Goal: Answer question/provide support: Share knowledge or assist other users

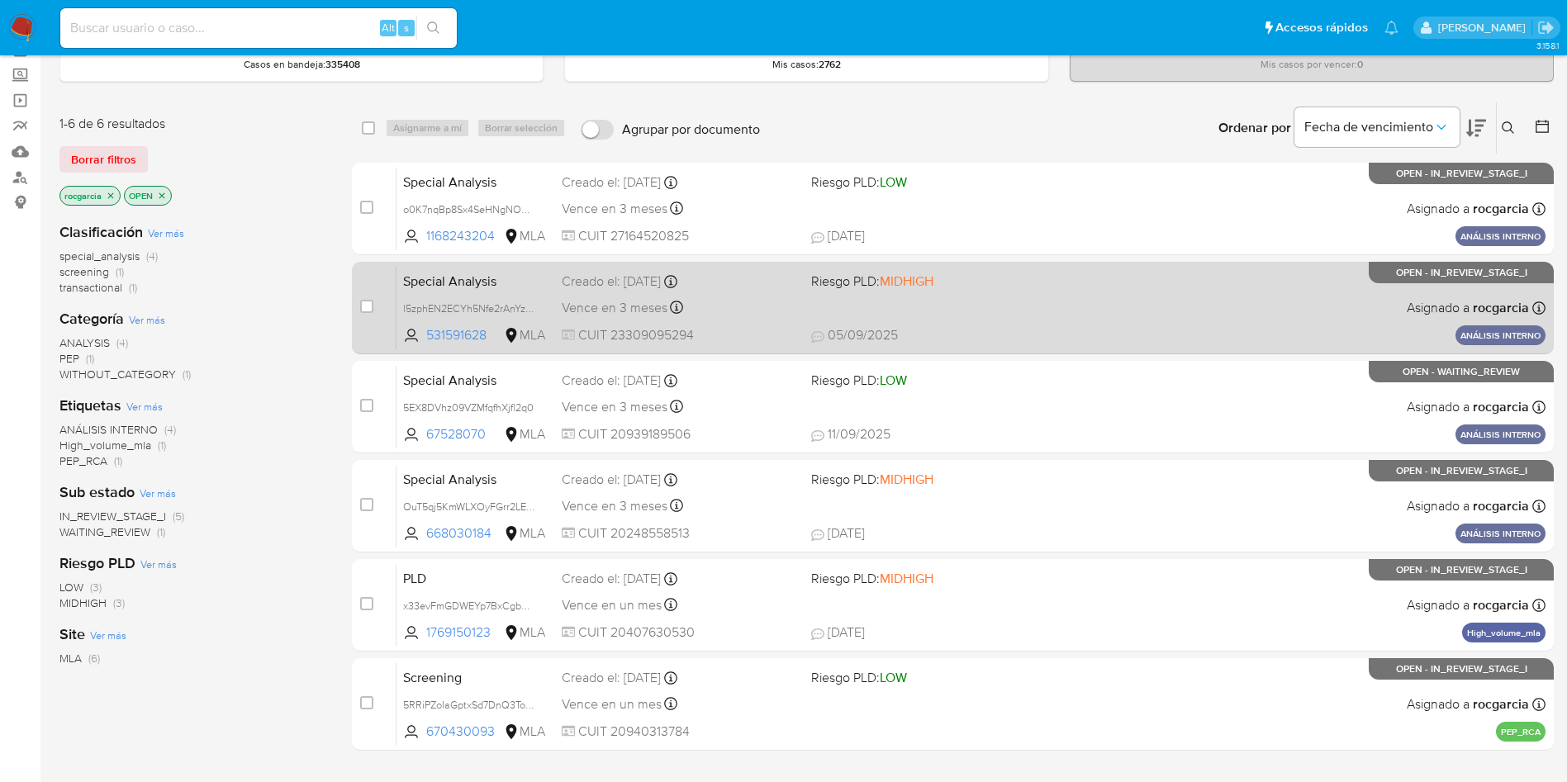
scroll to position [124, 0]
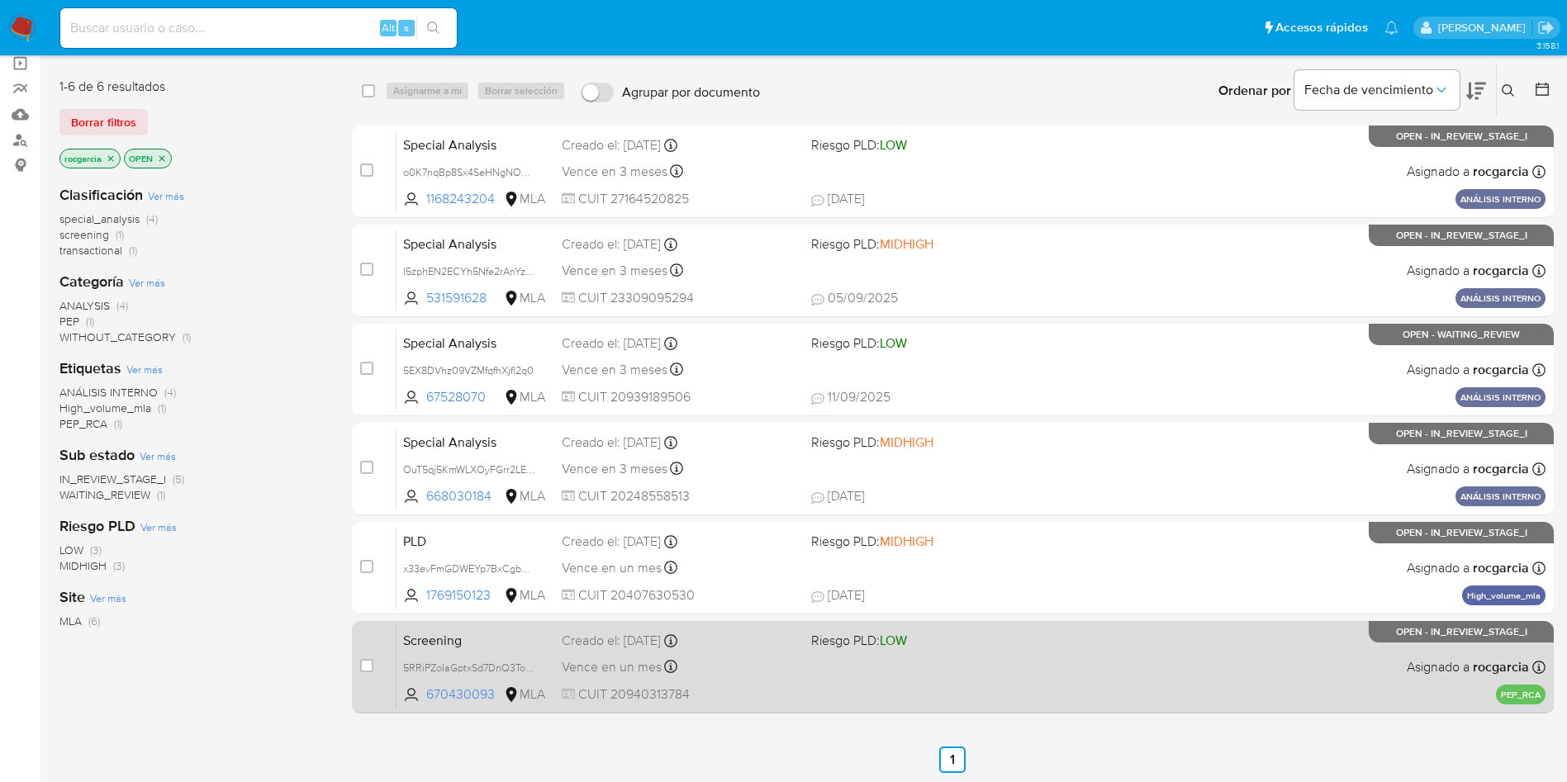
click at [1103, 648] on div "Screening 5RRiPZoIaGptxSd7DnQ3ToLK 670430093 MLA Riesgo PLD: LOW Creado el: [DA…" at bounding box center [970, 666] width 1149 height 83
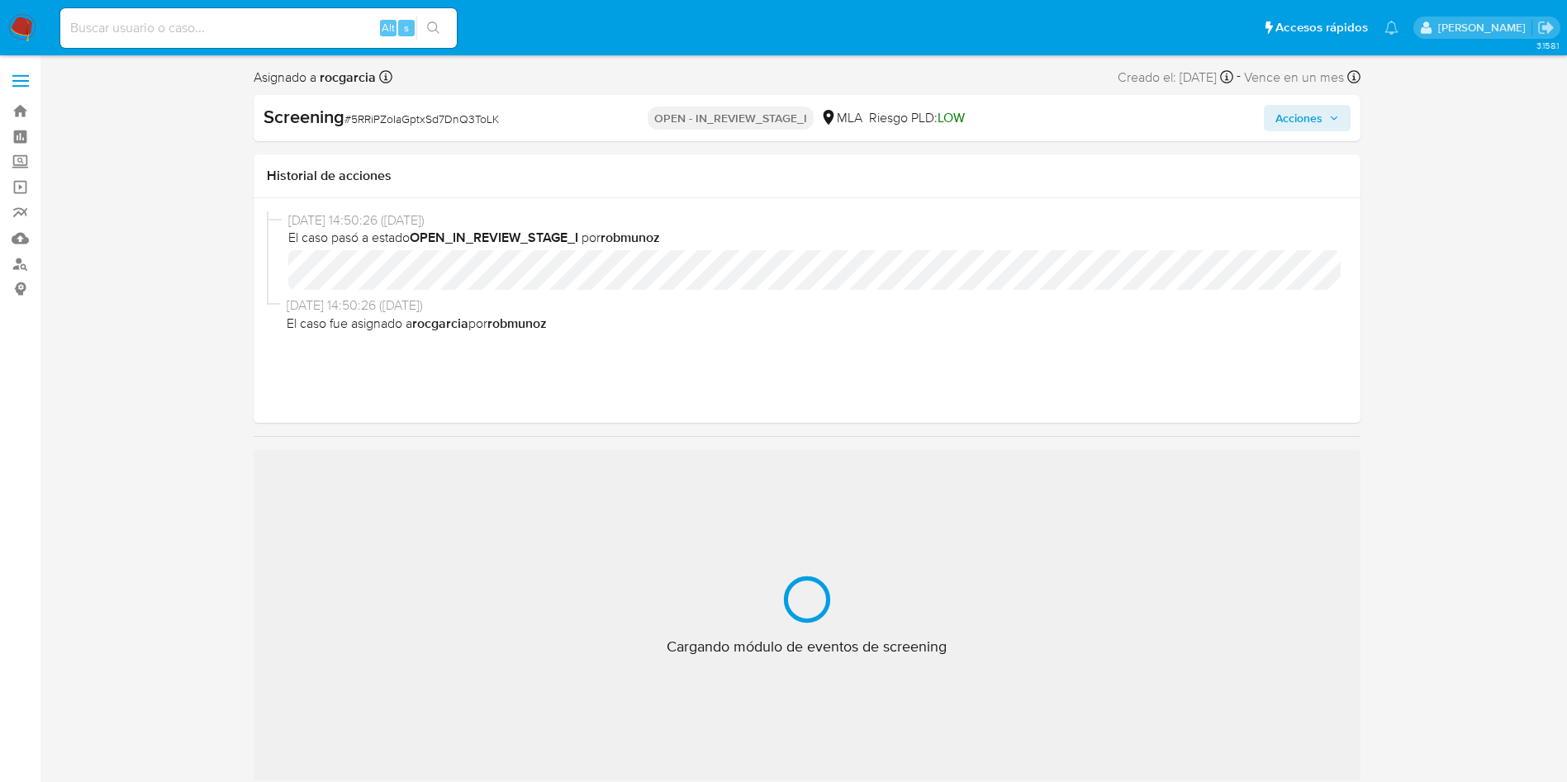
select select "10"
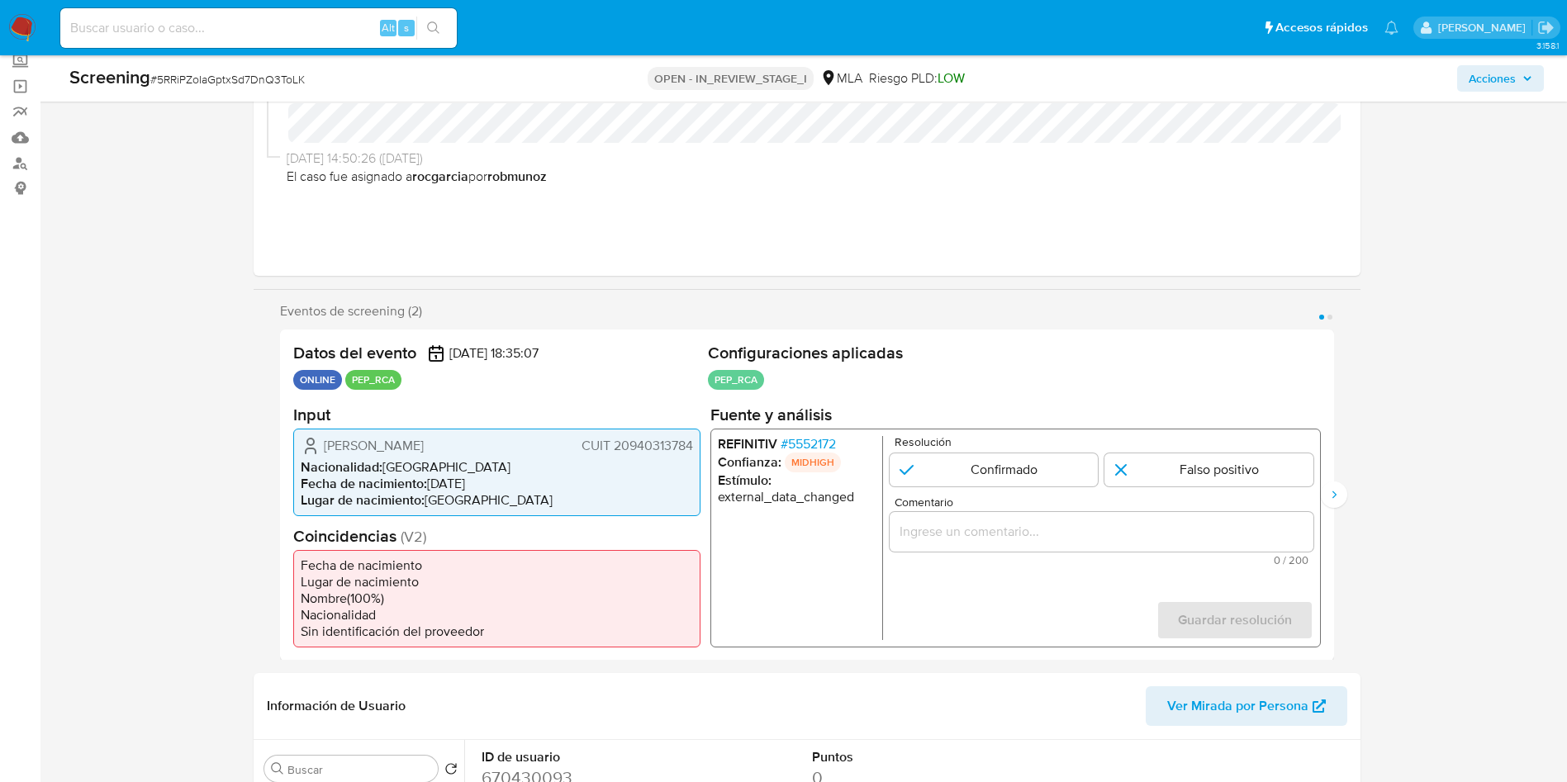
scroll to position [124, 0]
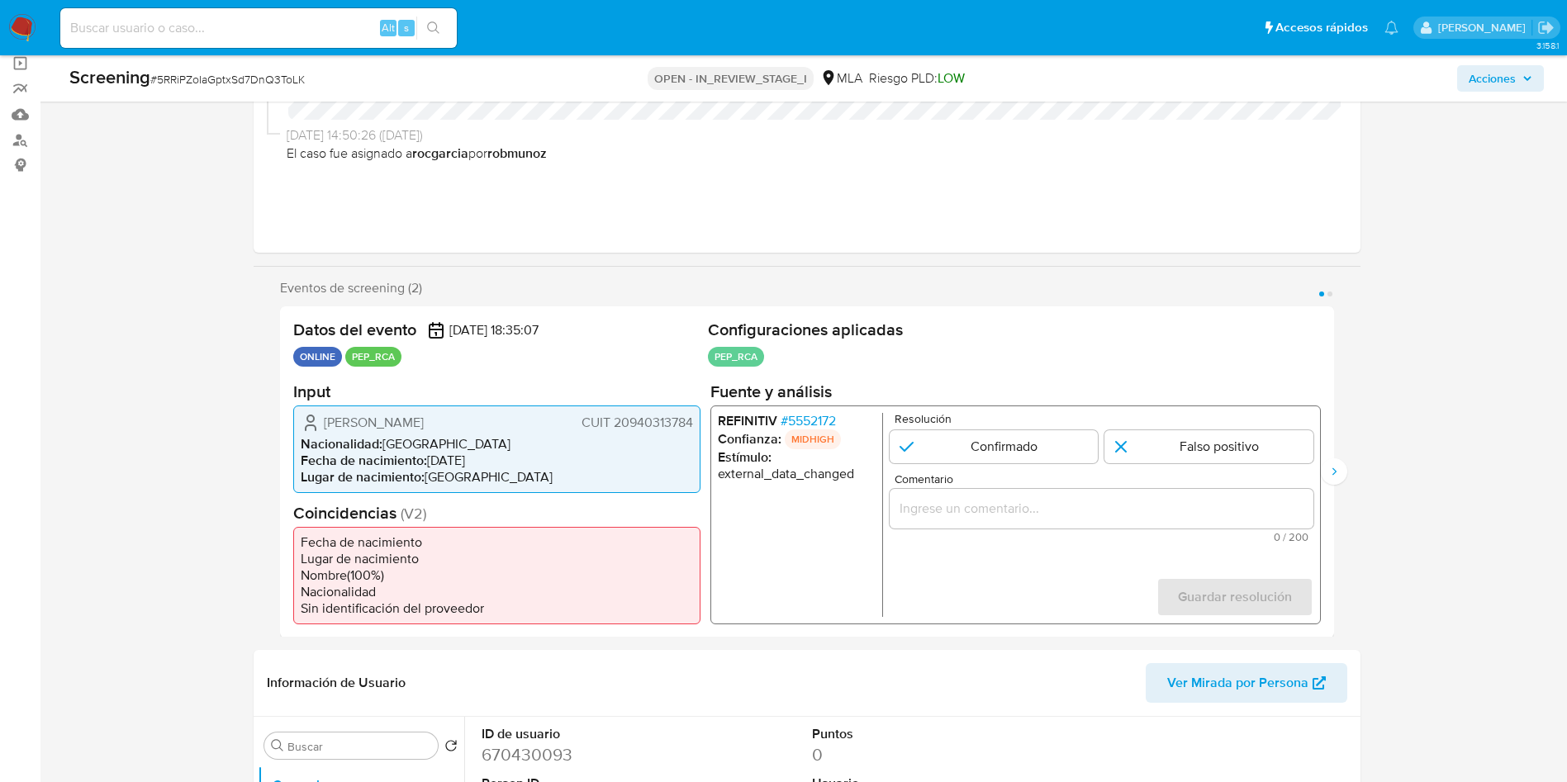
click at [816, 417] on span "# 5552172" at bounding box center [807, 420] width 55 height 17
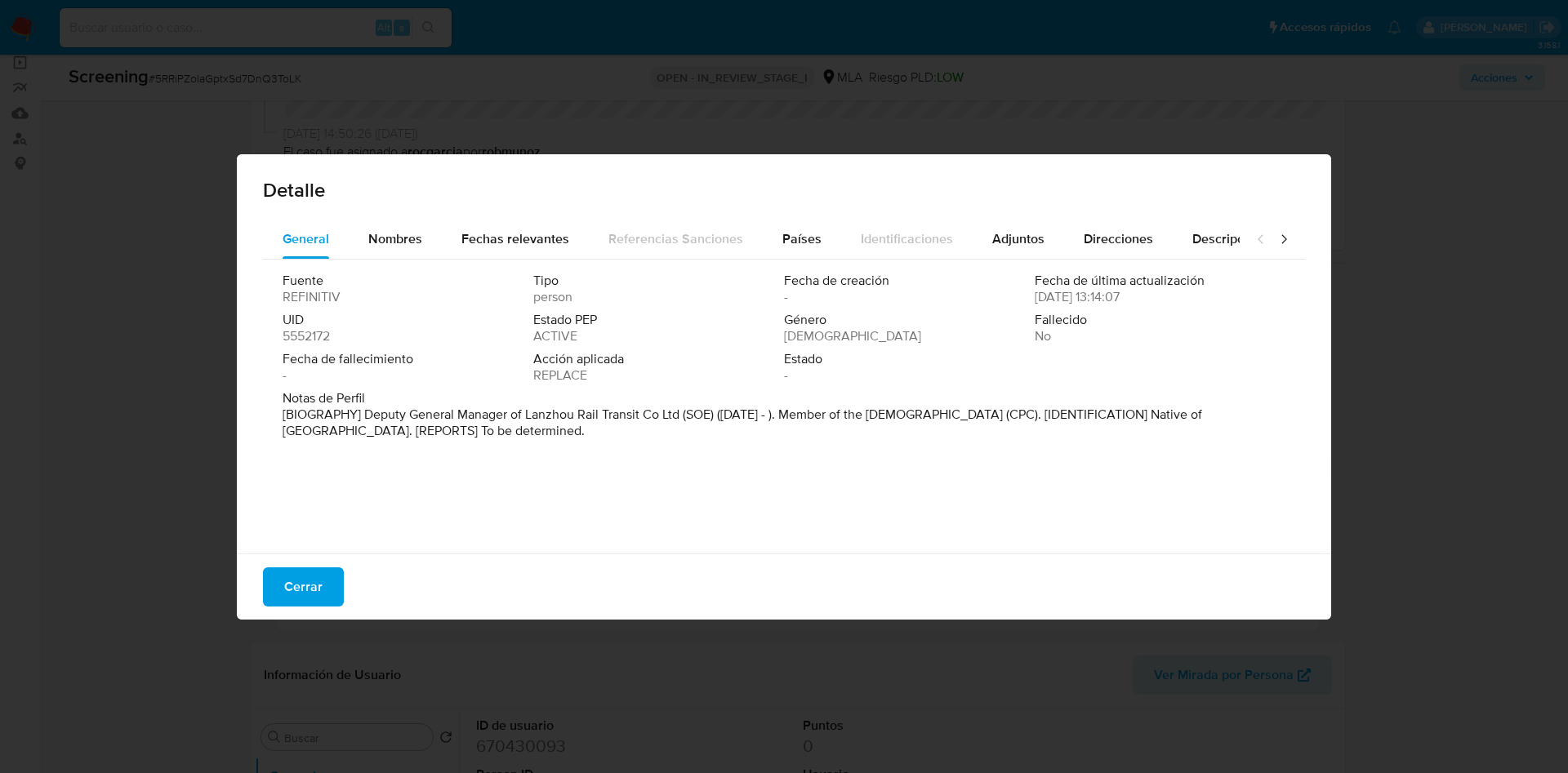
click at [0, 364] on div "Detalle General Nombres Fechas relevantes Referencias Sanciones Países Identifi…" at bounding box center [784, 386] width 1568 height 773
drag, startPoint x: 525, startPoint y: 410, endPoint x: 680, endPoint y: 410, distance: 155.0
click at [680, 410] on p "[BIOGRAPHY] Deputy General Manager of Lanzhou Rail Transit Co Ltd (SOE) (Dec 20…" at bounding box center [782, 422] width 1000 height 33
click at [0, 299] on div "Detalle General Nombres Fechas relevantes Referencias Sanciones Países Identifi…" at bounding box center [784, 386] width 1568 height 773
click at [305, 588] on span "Cerrar" at bounding box center [303, 587] width 39 height 36
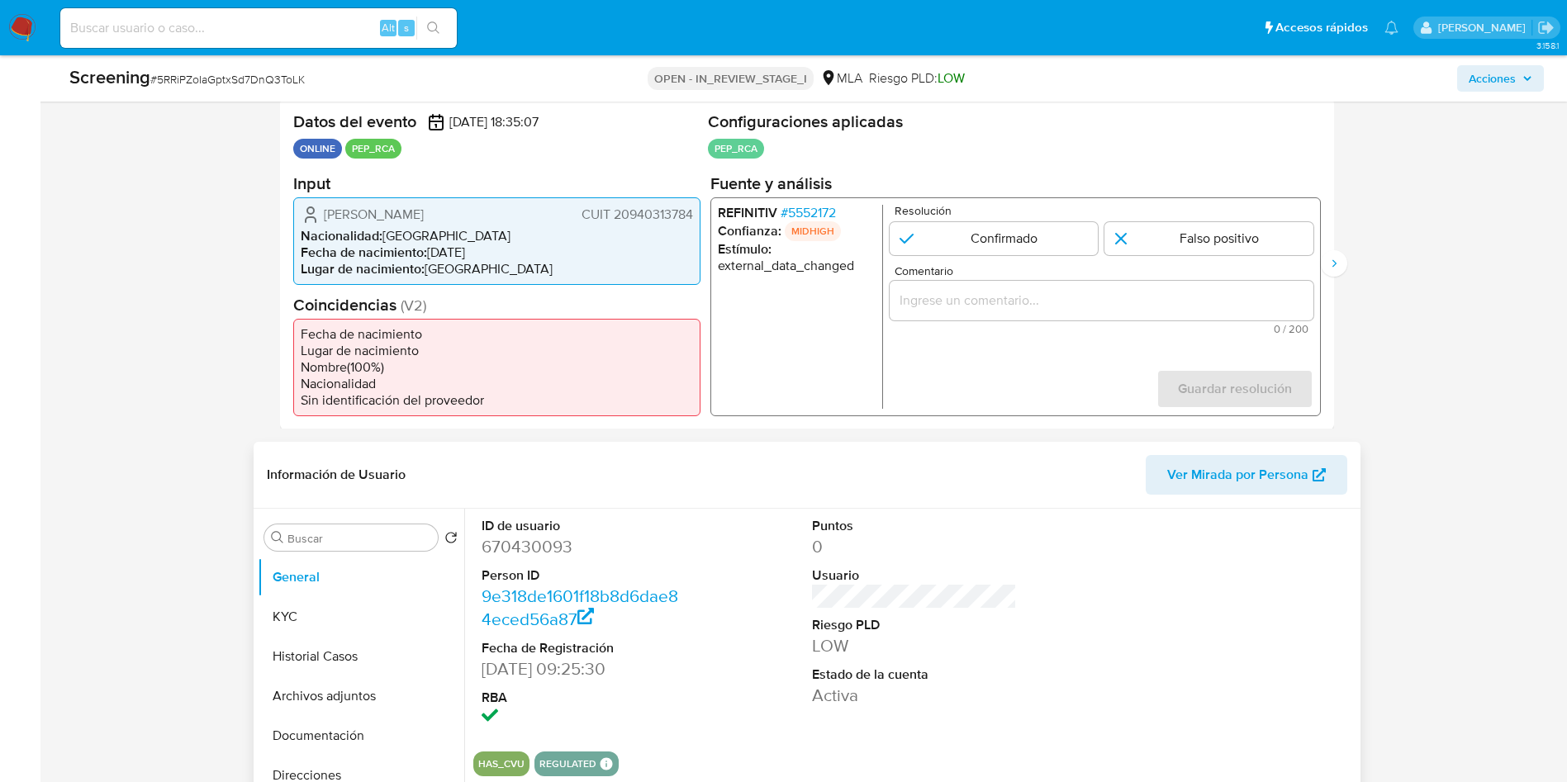
scroll to position [372, 0]
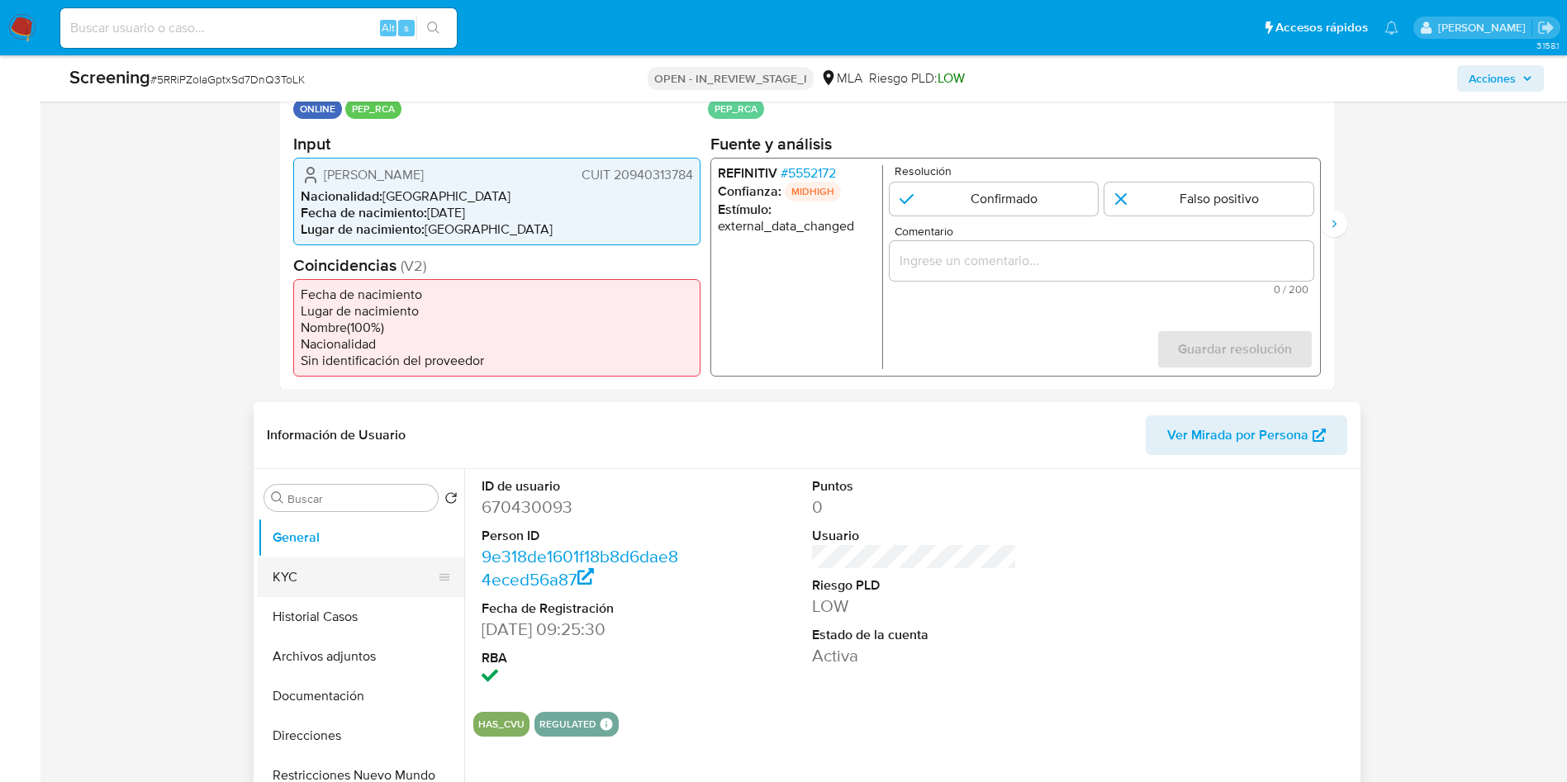
click at [279, 579] on button "KYC" at bounding box center [354, 578] width 193 height 40
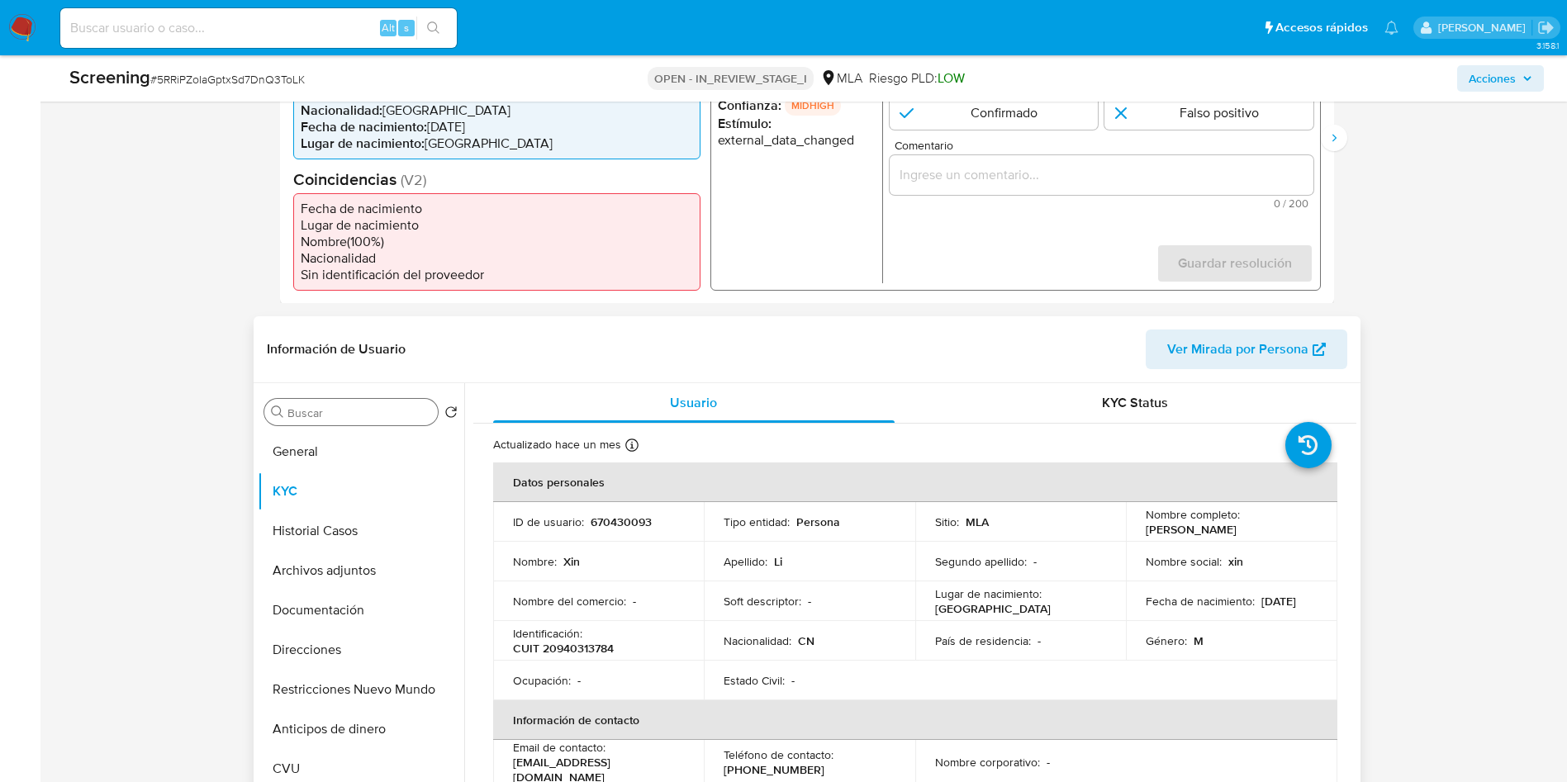
scroll to position [496, 0]
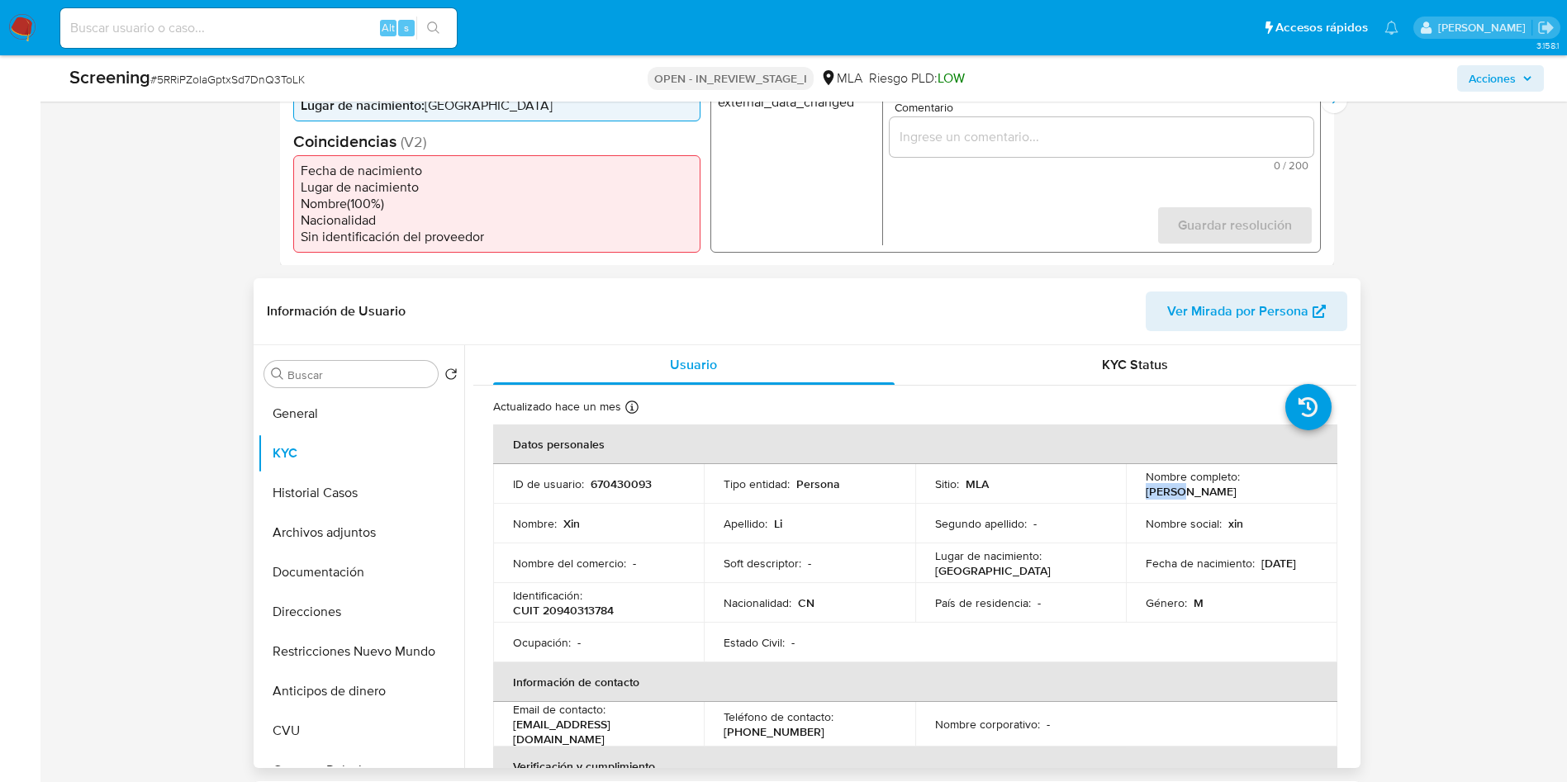
drag, startPoint x: 1242, startPoint y: 485, endPoint x: 1288, endPoint y: 486, distance: 45.4
click at [1288, 486] on div "Nombre completo : Xin Li" at bounding box center [1232, 484] width 172 height 30
copy p "Xin Li"
click at [403, 396] on button "General" at bounding box center [354, 414] width 193 height 40
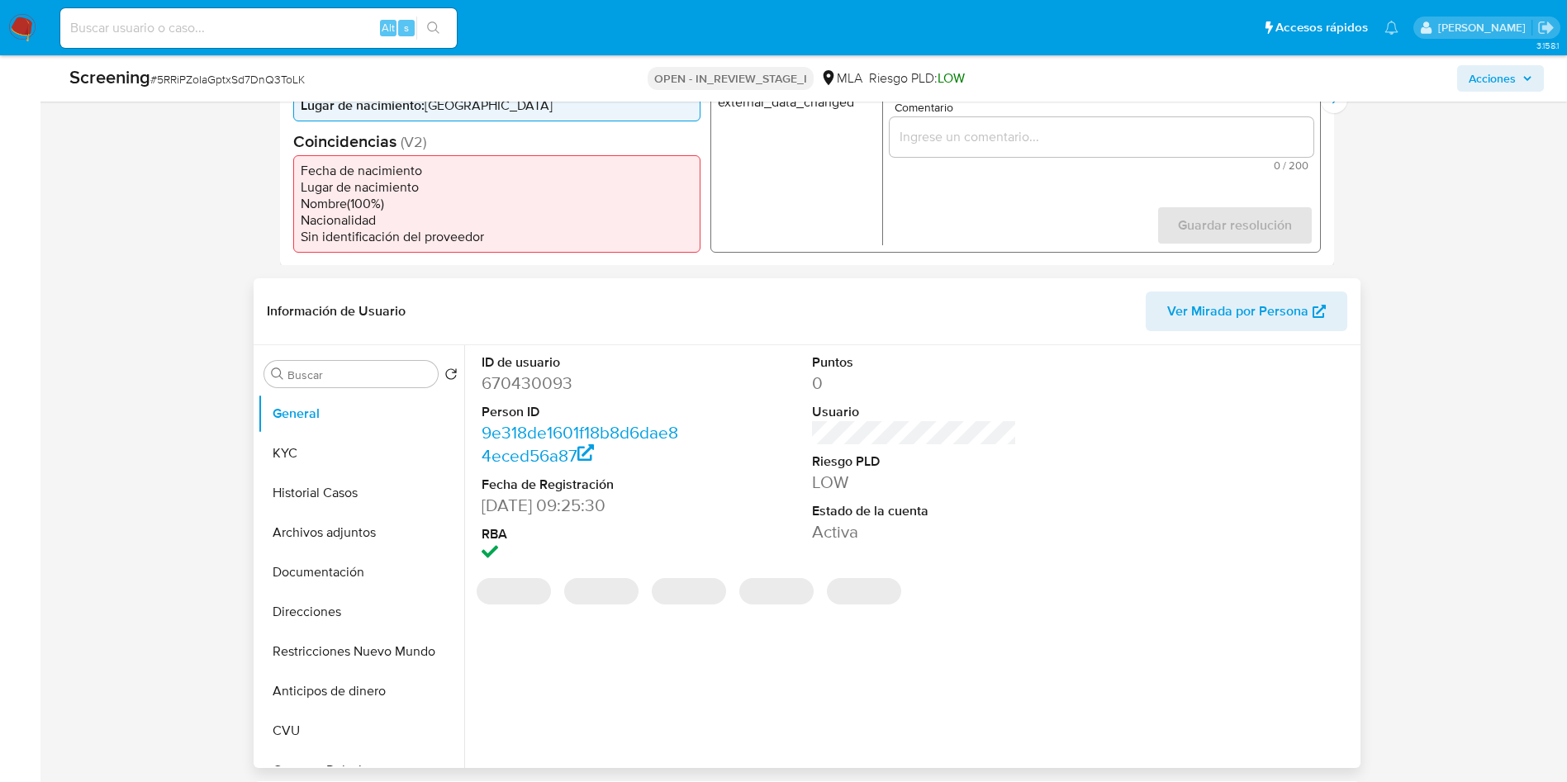
click at [529, 377] on dd "670430093" at bounding box center [584, 383] width 204 height 23
copy dd "670430093"
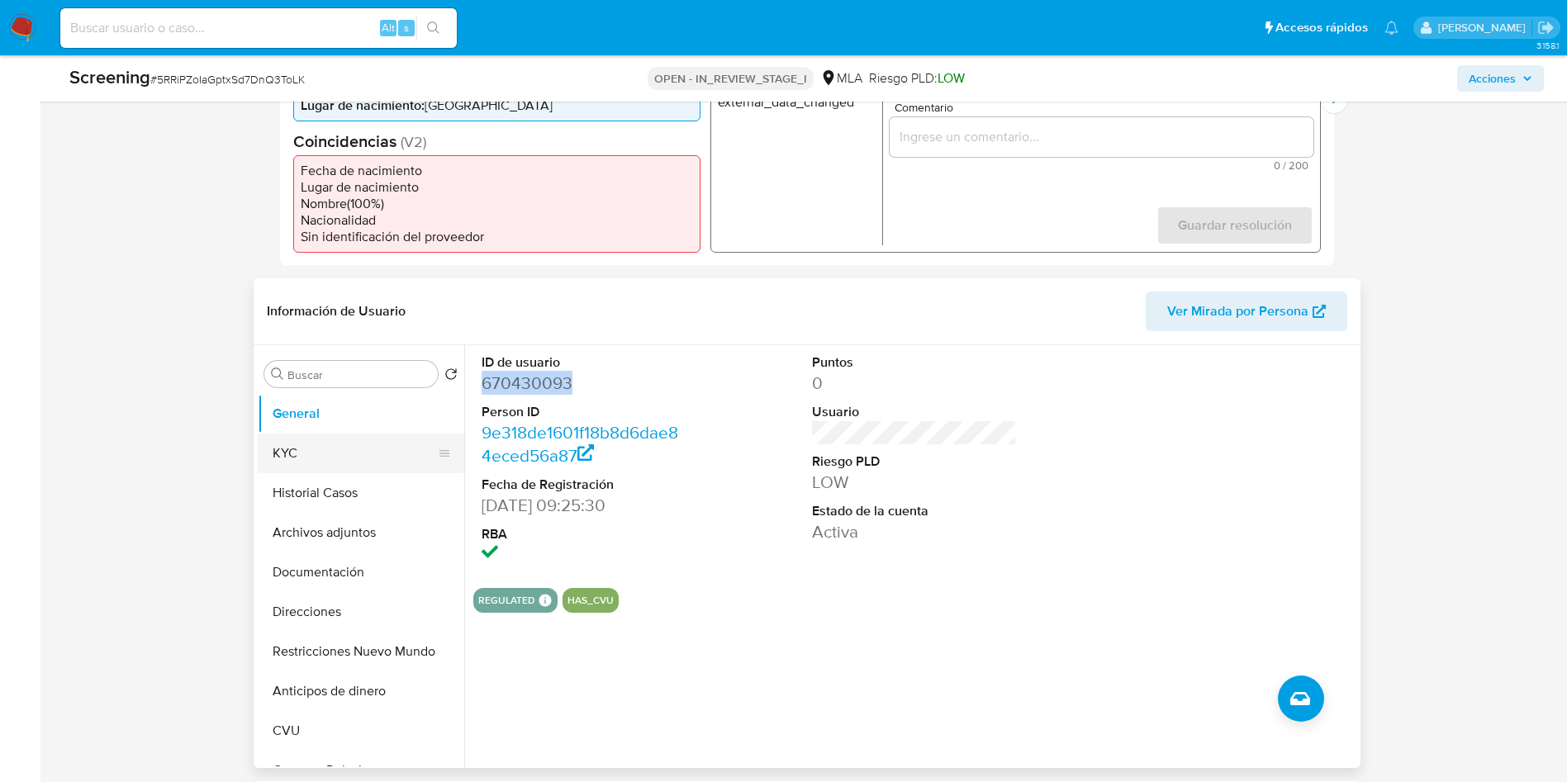
click at [297, 453] on button "KYC" at bounding box center [354, 454] width 193 height 40
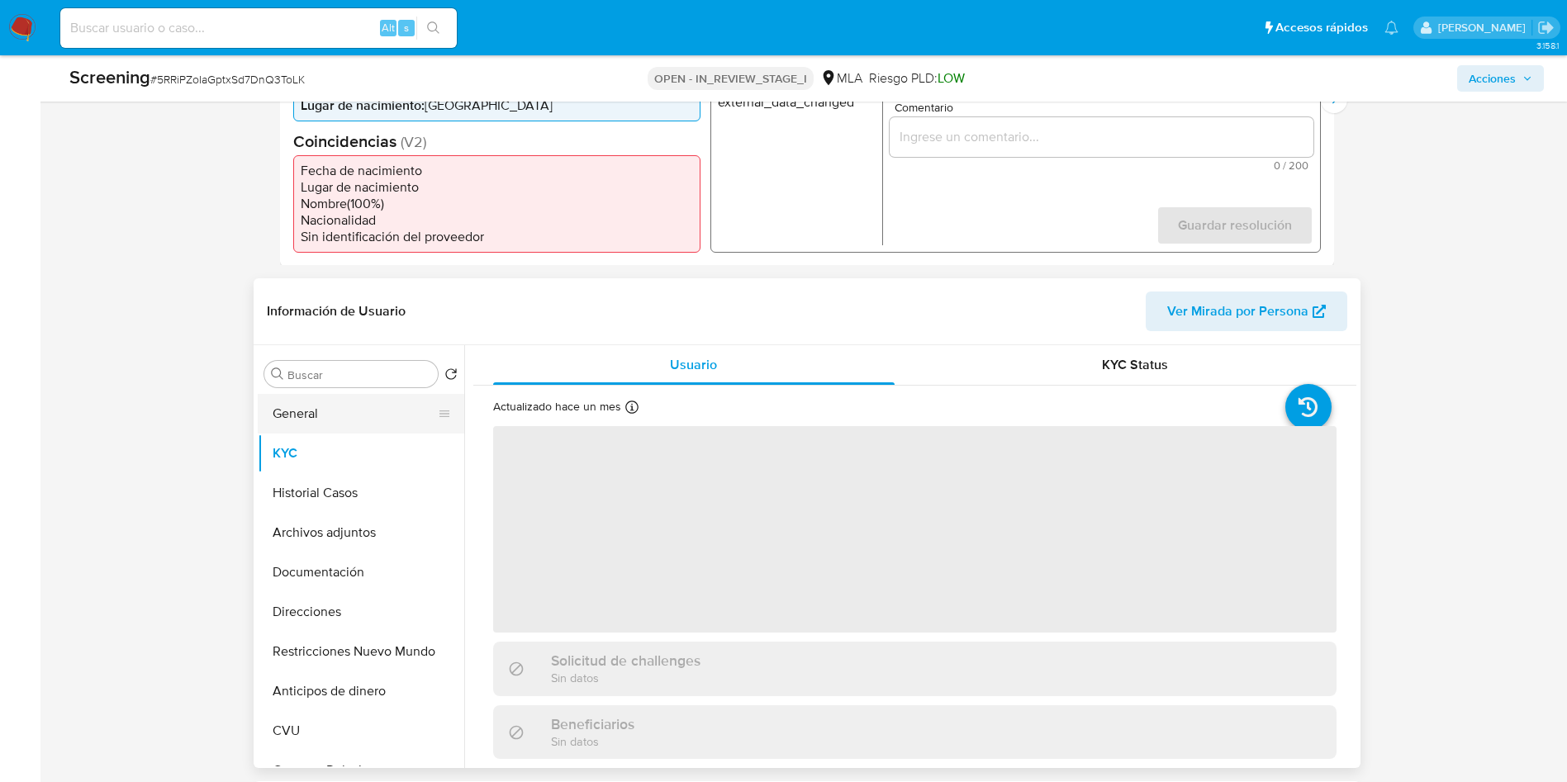
click at [304, 410] on button "General" at bounding box center [354, 414] width 193 height 40
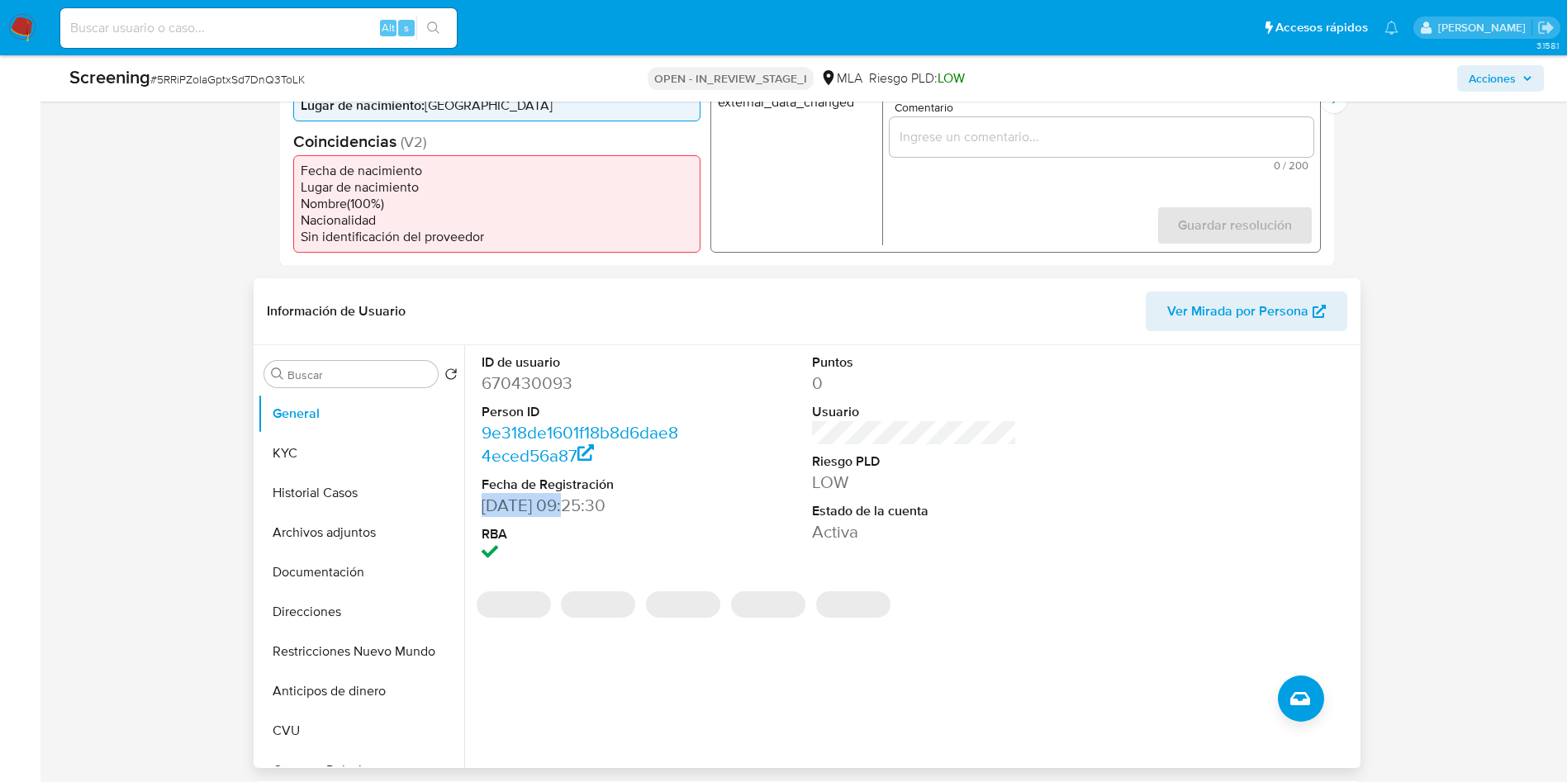
drag, startPoint x: 562, startPoint y: 506, endPoint x: 479, endPoint y: 502, distance: 82.7
click at [479, 502] on div "ID de usuario 670430093 Person ID 9e318de1601f18b8d6dae84eced56a87 Fecha de Reg…" at bounding box center [583, 460] width 221 height 230
copy dd "10/11/2020"
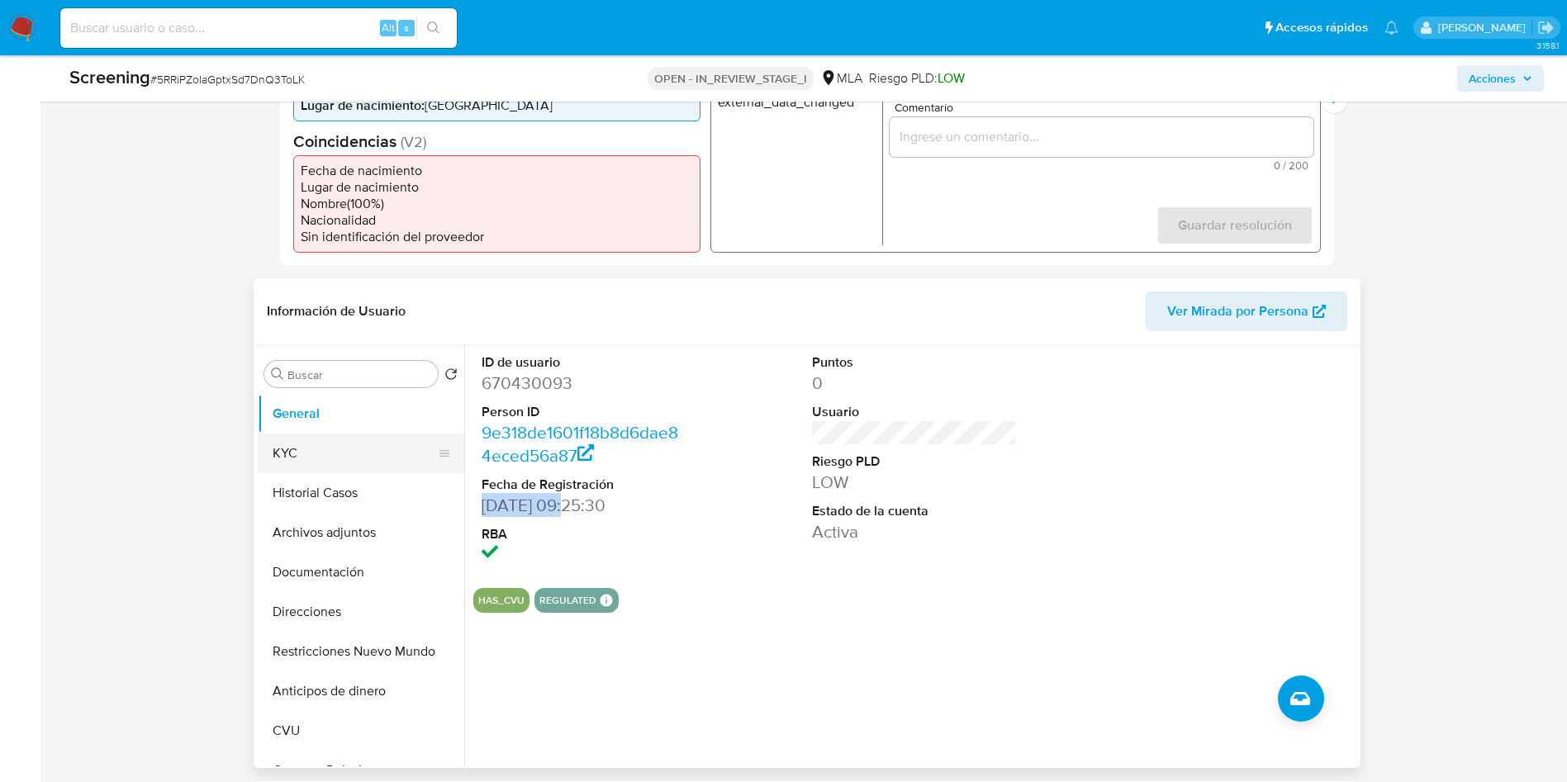
click at [303, 464] on button "KYC" at bounding box center [354, 454] width 193 height 40
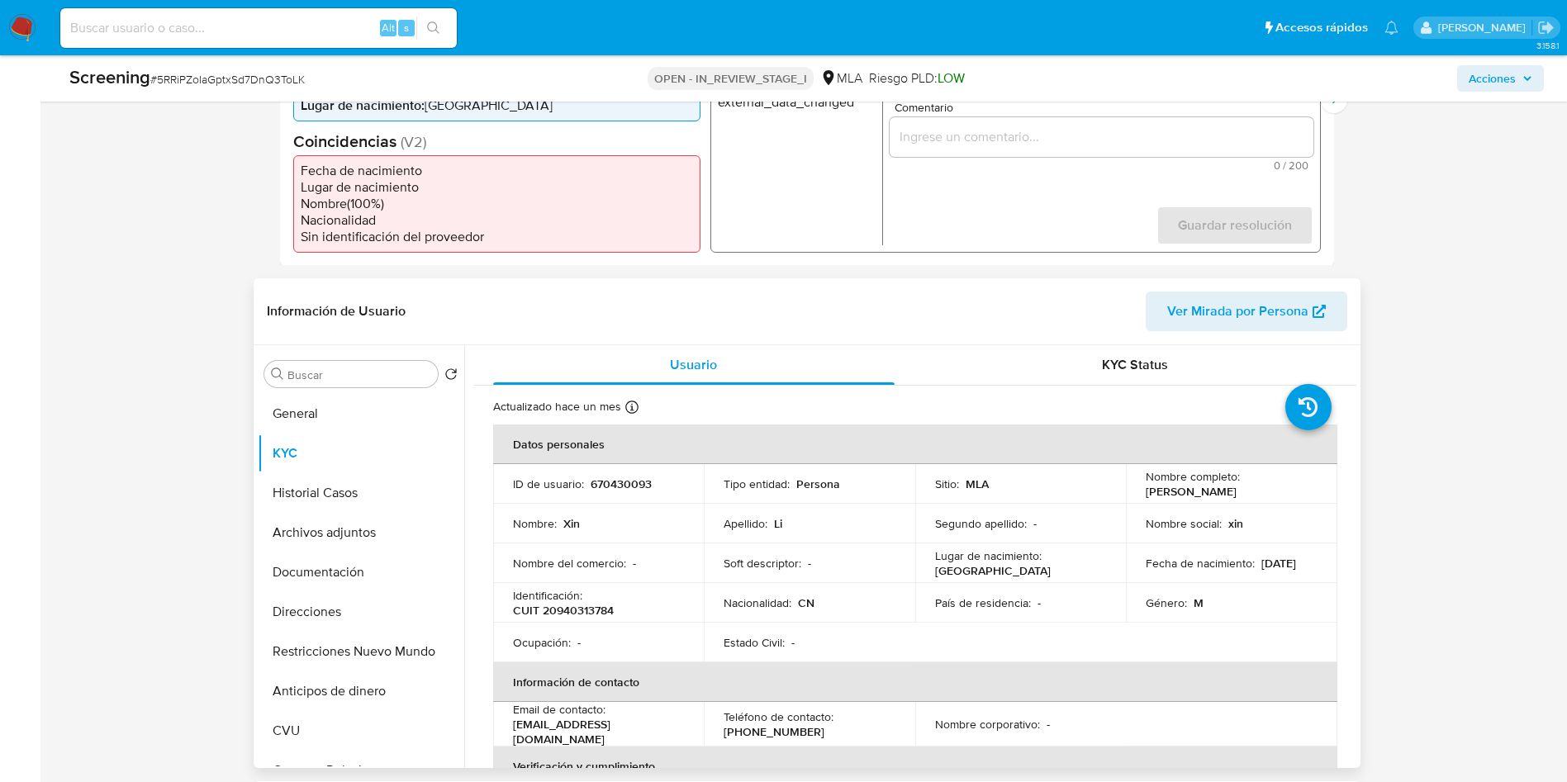
click at [571, 610] on p "CUIT 20940313784" at bounding box center [563, 610] width 101 height 15
copy p "20940313784"
click at [319, 380] on input "Buscar" at bounding box center [359, 375] width 144 height 15
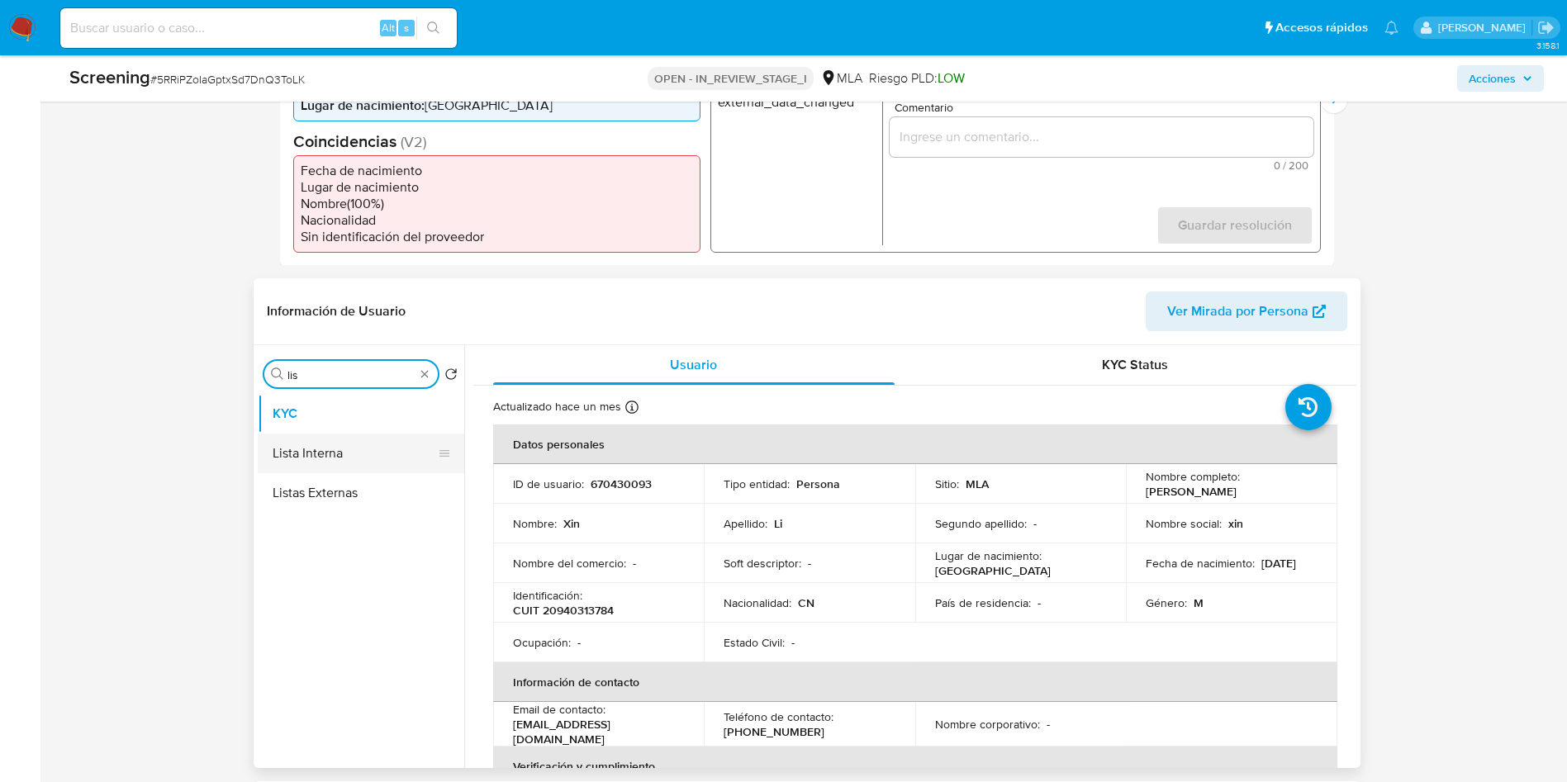
type input "lis"
click at [316, 439] on button "Lista Interna" at bounding box center [361, 454] width 206 height 40
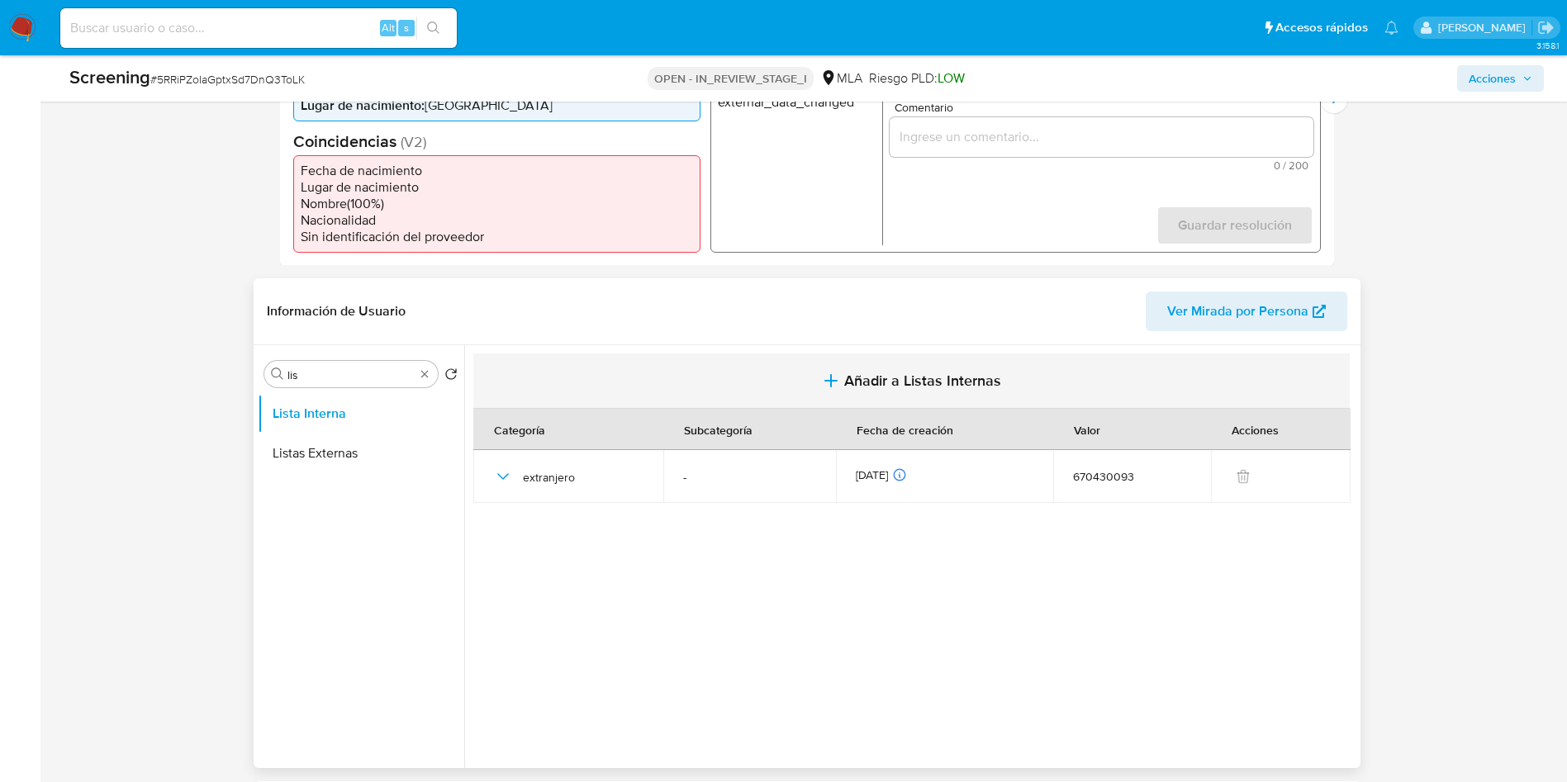
click at [894, 384] on span "Añadir a Listas Internas" at bounding box center [922, 381] width 157 height 18
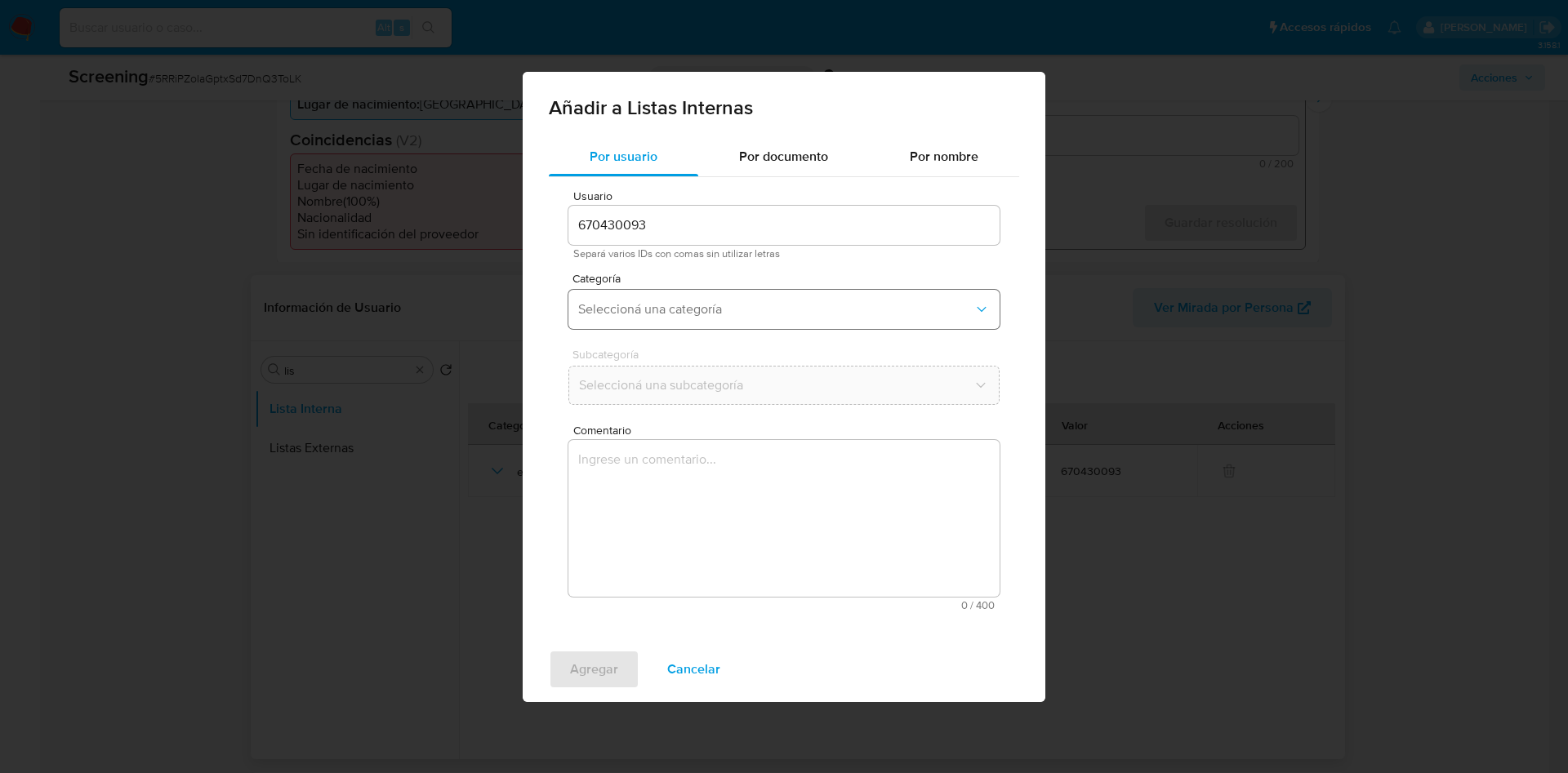
click at [671, 305] on span "Seleccioná una categoría" at bounding box center [776, 309] width 395 height 17
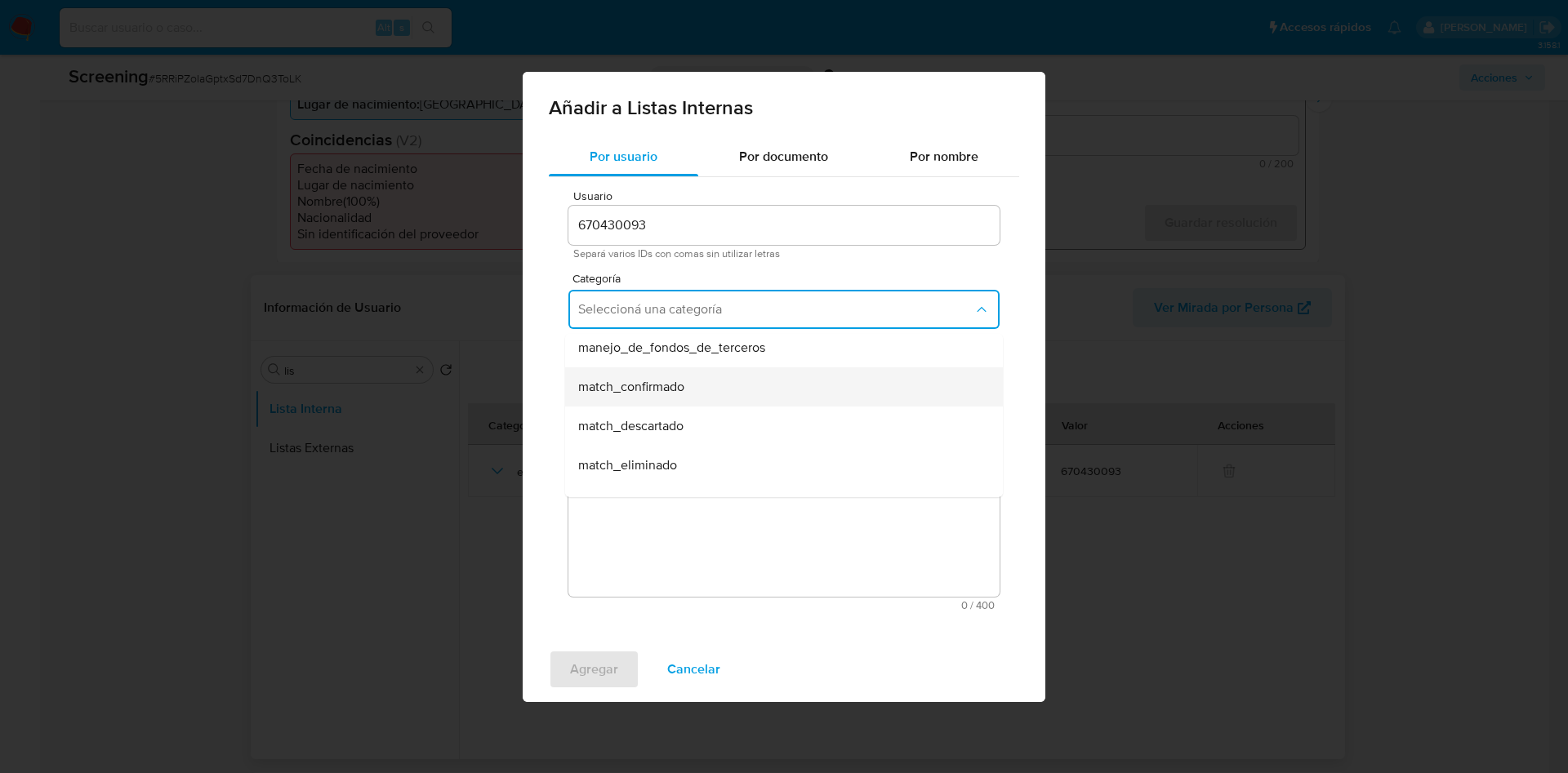
scroll to position [123, 0]
click at [678, 386] on span "match_descartado" at bounding box center [631, 387] width 106 height 17
click at [674, 390] on span "Seleccioná una subcategoría" at bounding box center [776, 386] width 395 height 17
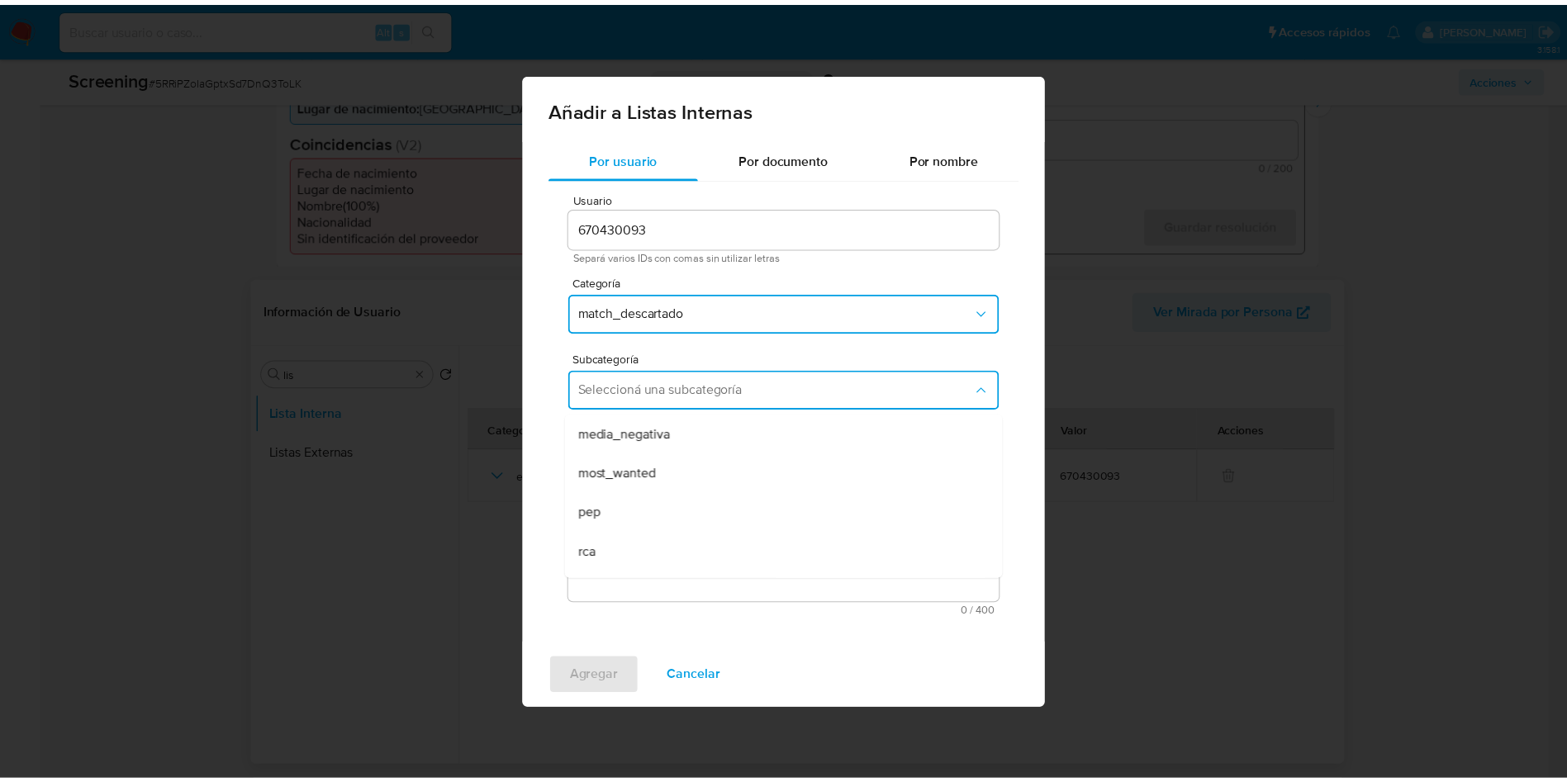
scroll to position [112, 0]
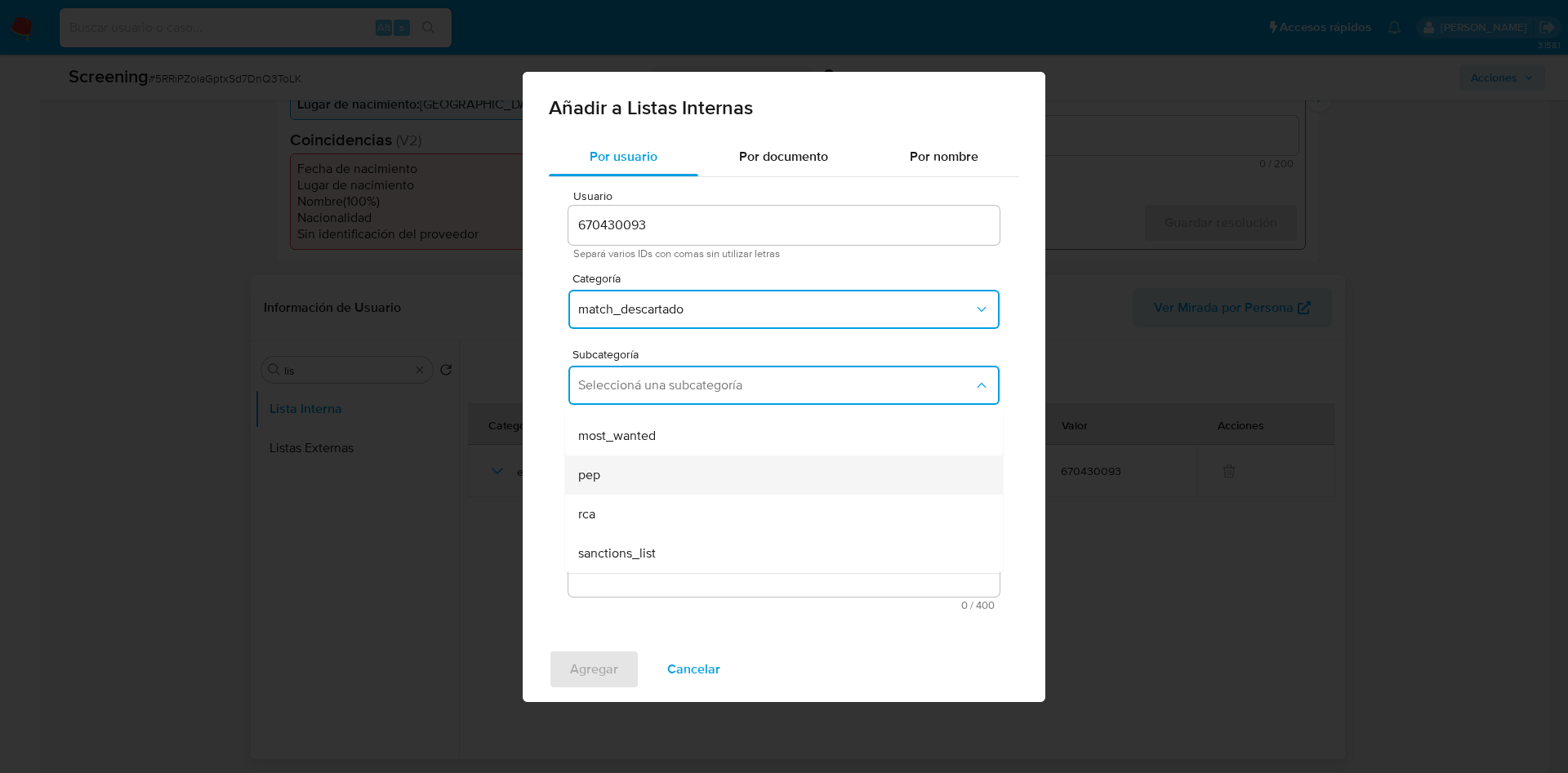
click at [673, 480] on div "pep" at bounding box center [779, 475] width 401 height 40
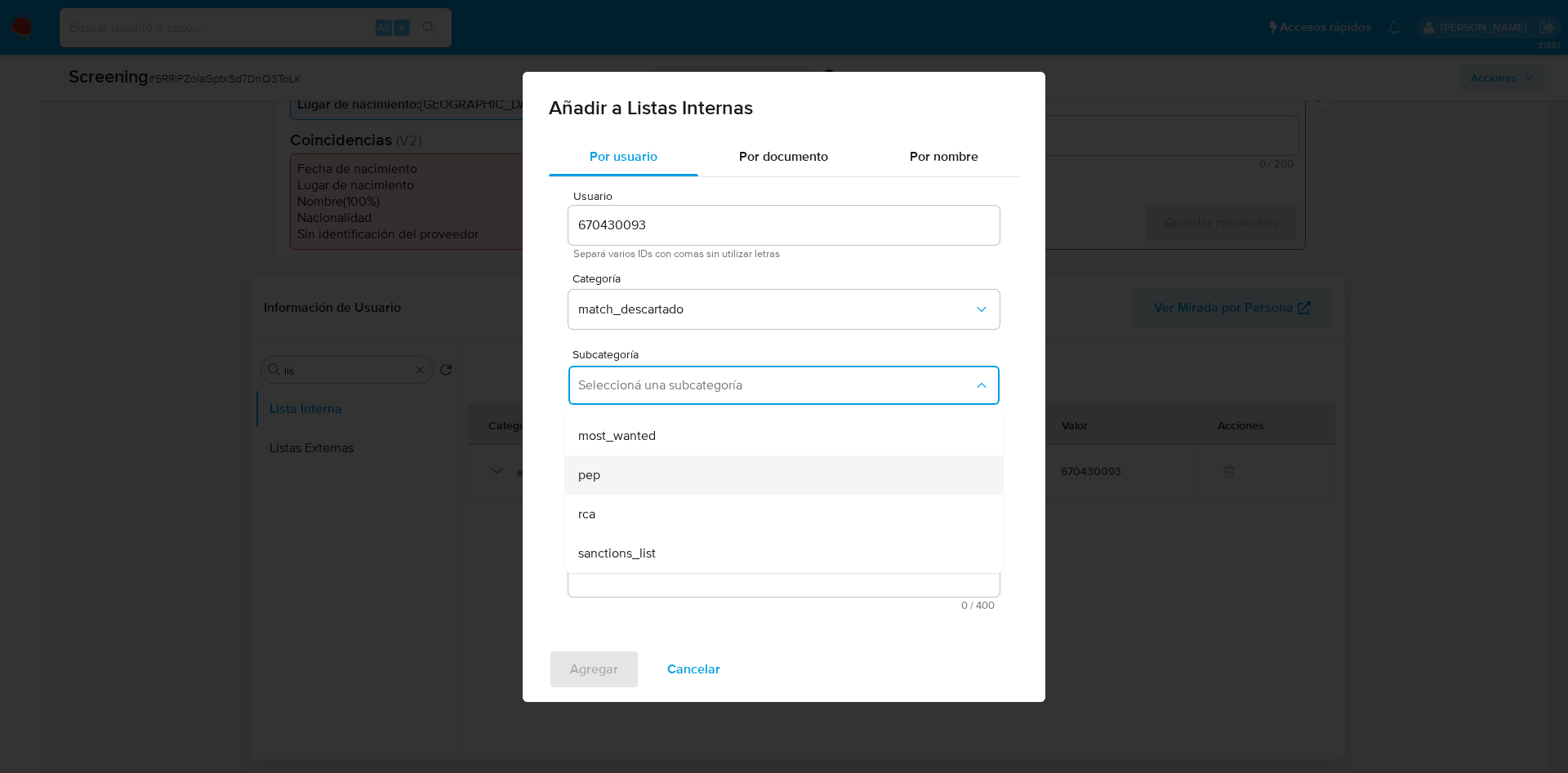
click at [673, 480] on textarea "Comentario" at bounding box center [784, 518] width 431 height 157
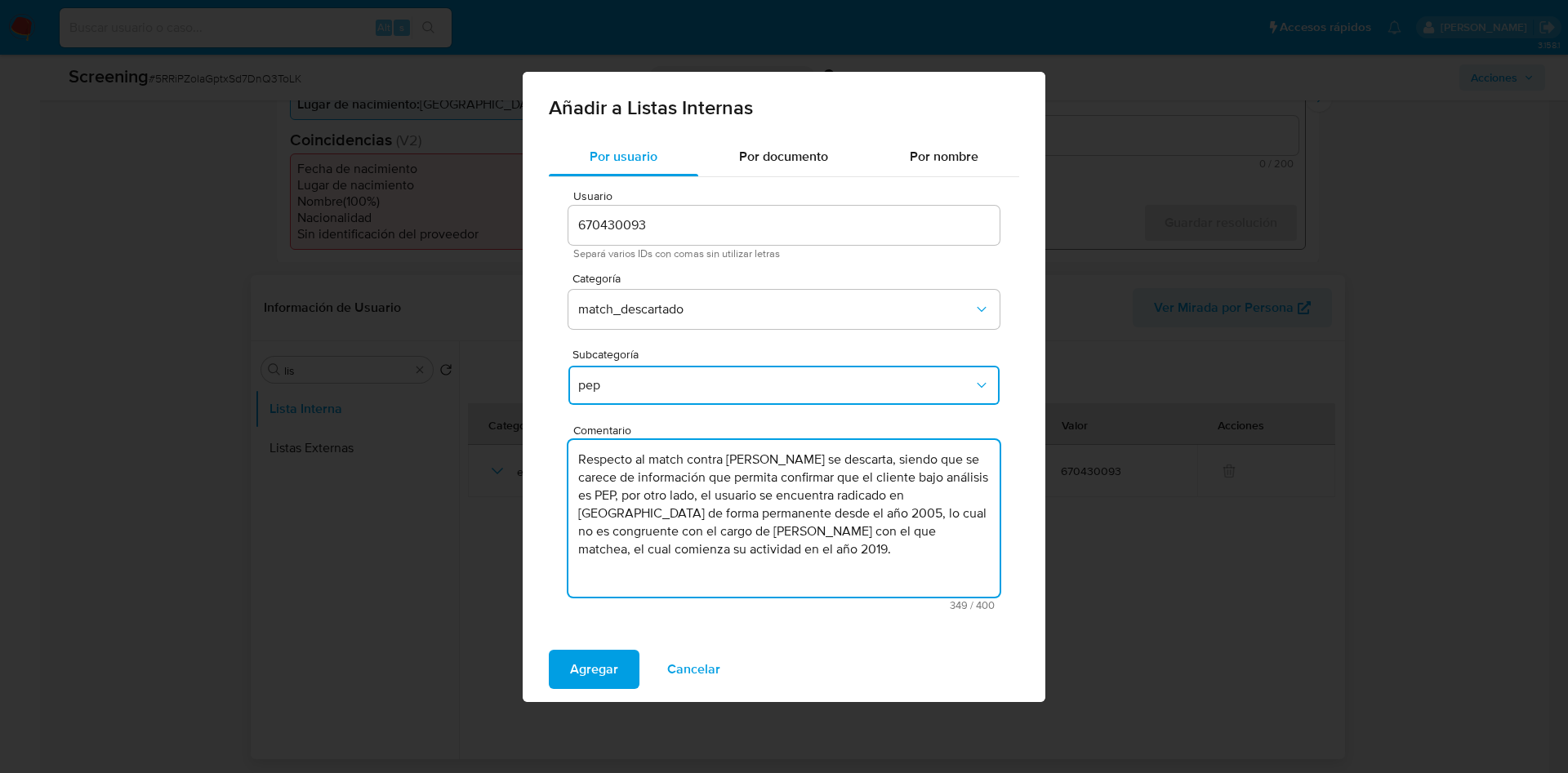
type textarea "Respecto al match contra PEP se descarta, siendo que se carece de información q…"
click at [584, 664] on span "Agregar" at bounding box center [594, 669] width 48 height 36
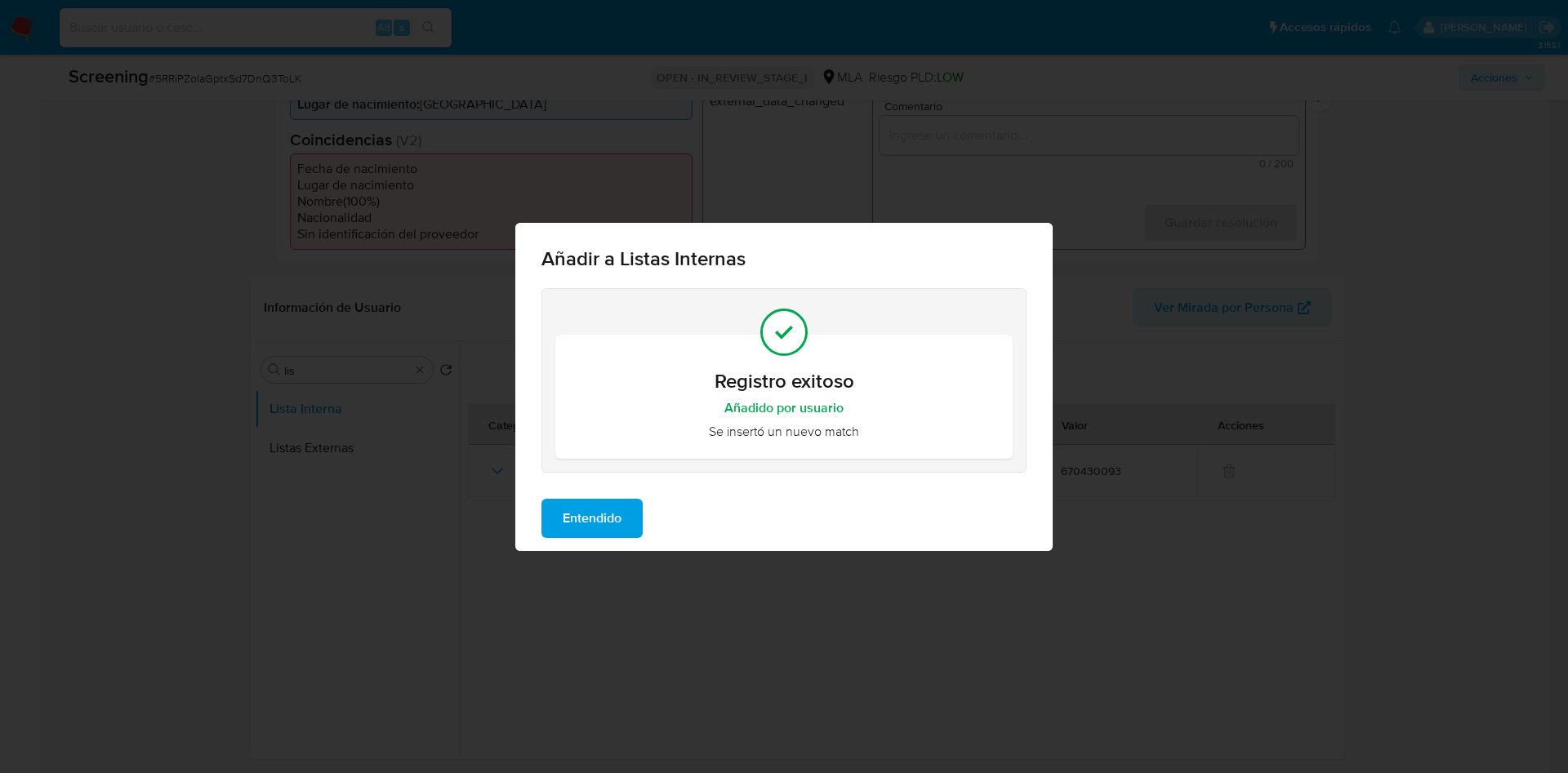
click at [615, 510] on span "Entendido" at bounding box center [591, 518] width 58 height 36
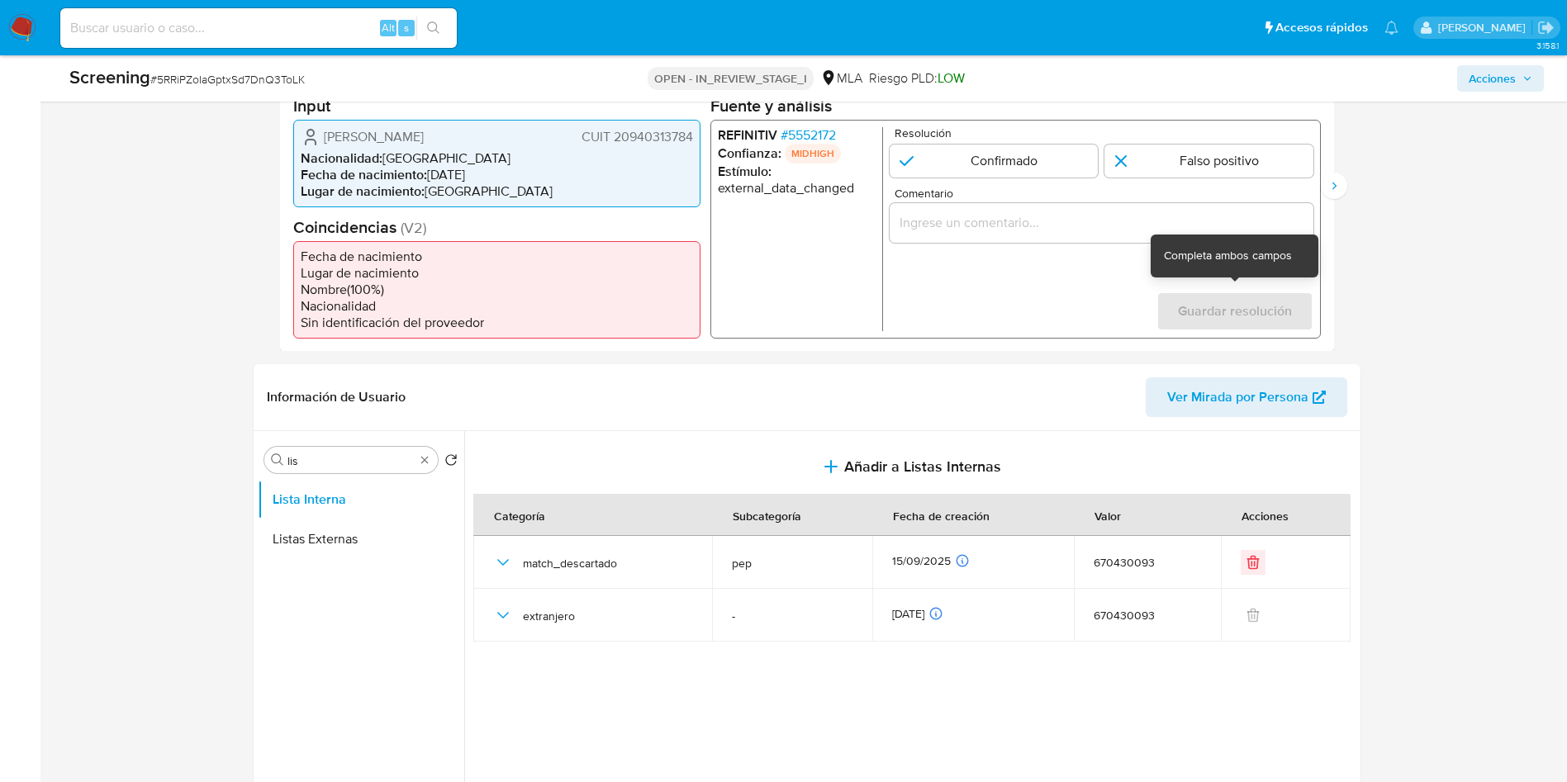
scroll to position [372, 0]
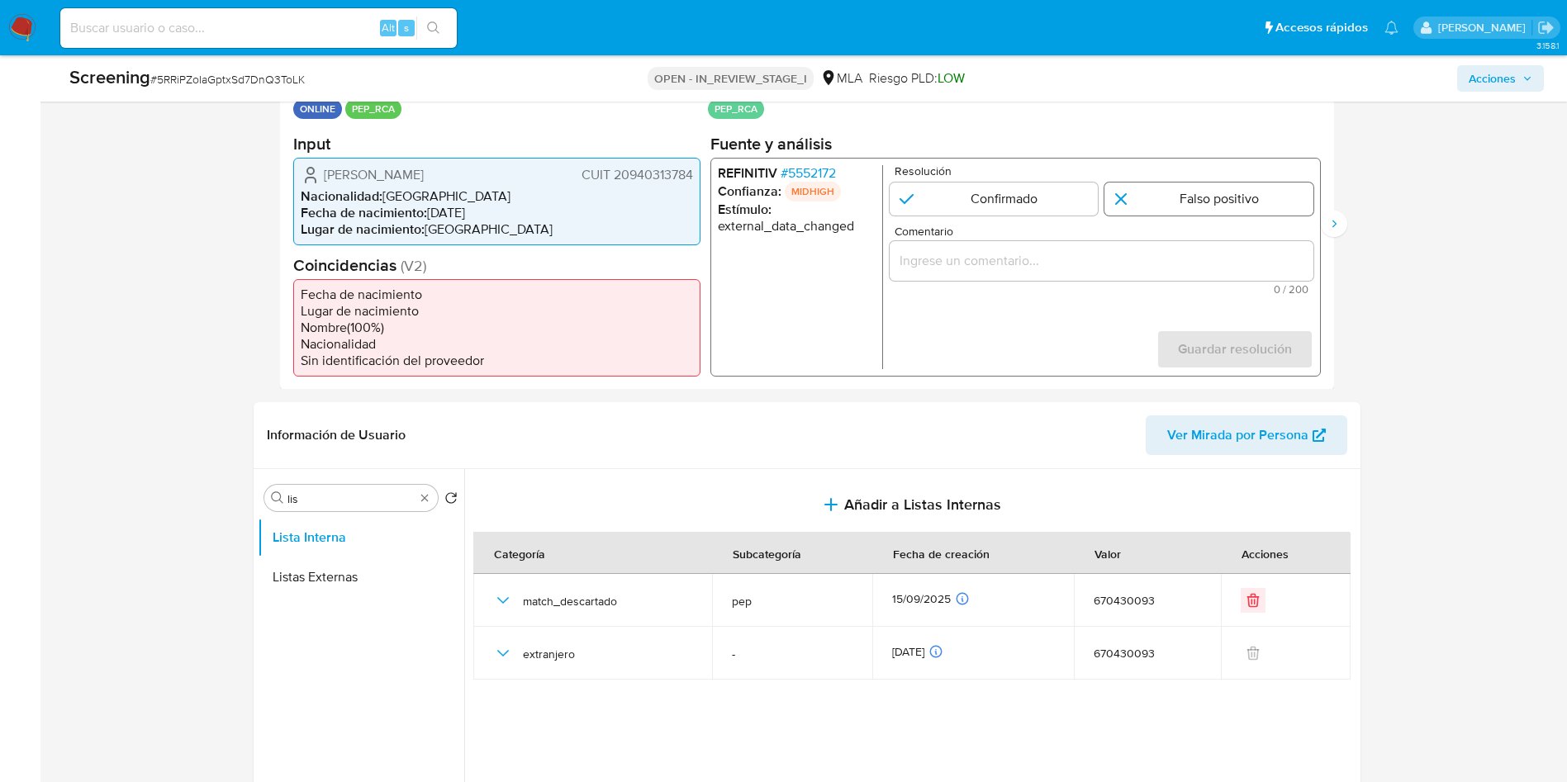
click at [1171, 196] on input "1 de 2" at bounding box center [1208, 198] width 209 height 33
radio input "true"
click at [1059, 254] on input "Comentario" at bounding box center [1101, 259] width 424 height 21
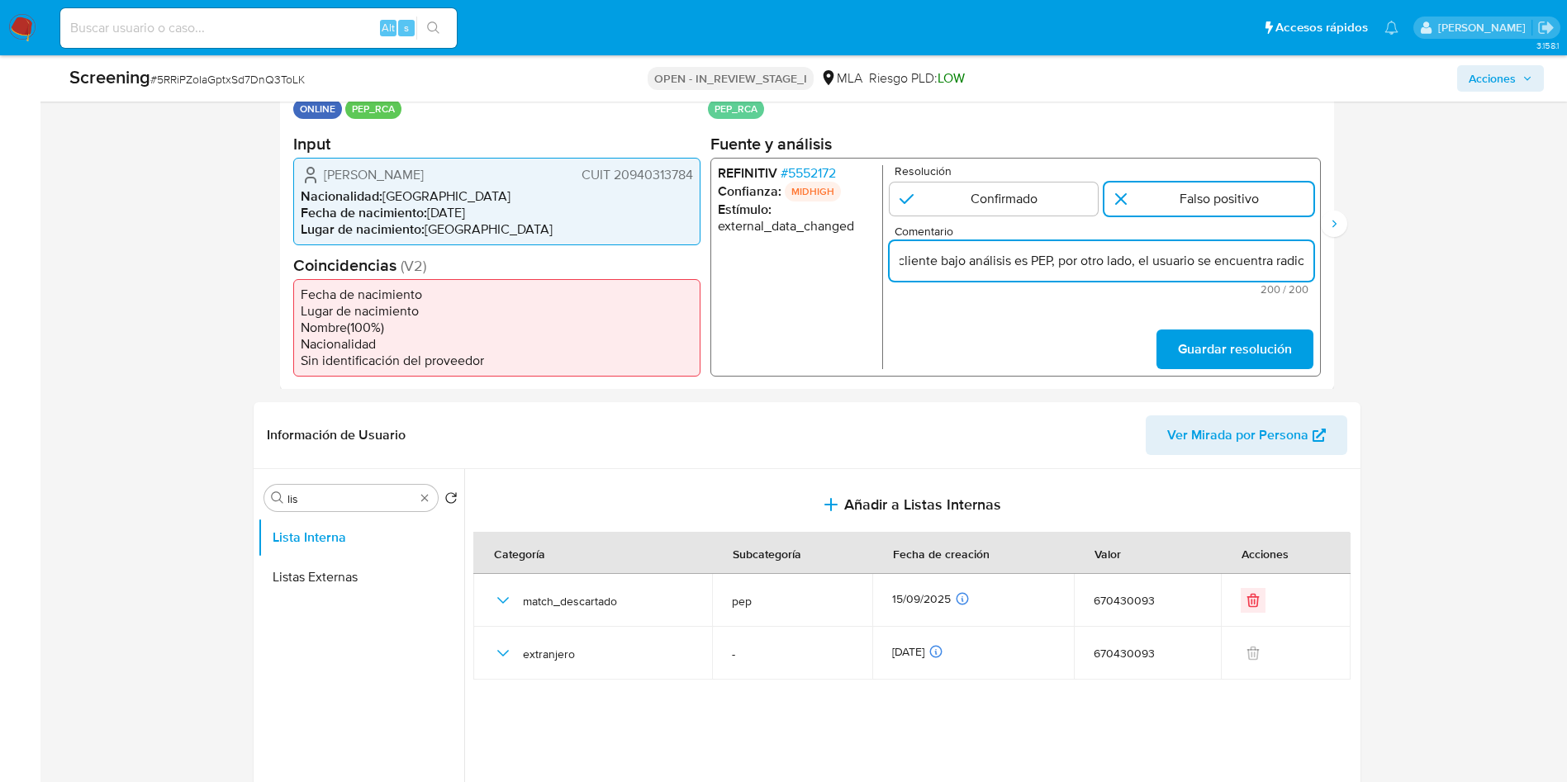
scroll to position [0, 762]
drag, startPoint x: 1286, startPoint y: 266, endPoint x: 1372, endPoint y: 258, distance: 86.3
click at [1289, 262] on input "Respecto al match contra PEP se descarta, siendo que se carece de información q…" at bounding box center [1101, 259] width 424 height 21
drag, startPoint x: 1289, startPoint y: 259, endPoint x: 1326, endPoint y: 245, distance: 39.0
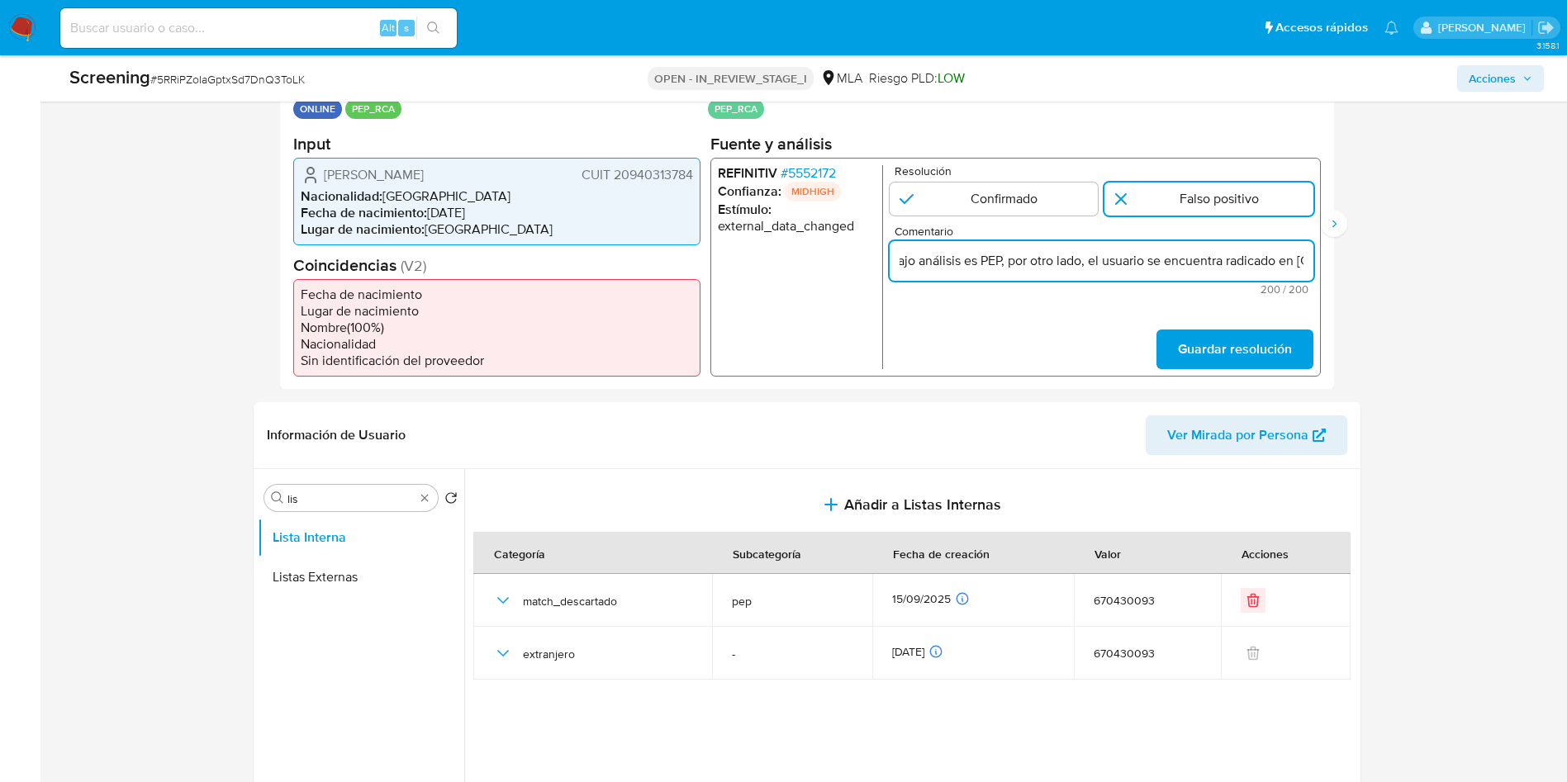
click at [1325, 259] on div "Datos del evento 26/07/2025 18:35:07 ONLINE PEP_RCA Configuraciones aplicadas P…" at bounding box center [807, 224] width 1054 height 331
type input "Respecto al match contra PEP se descarta, siendo que se carece de información q…"
click at [1206, 354] on span "Guardar resolución" at bounding box center [1234, 348] width 114 height 36
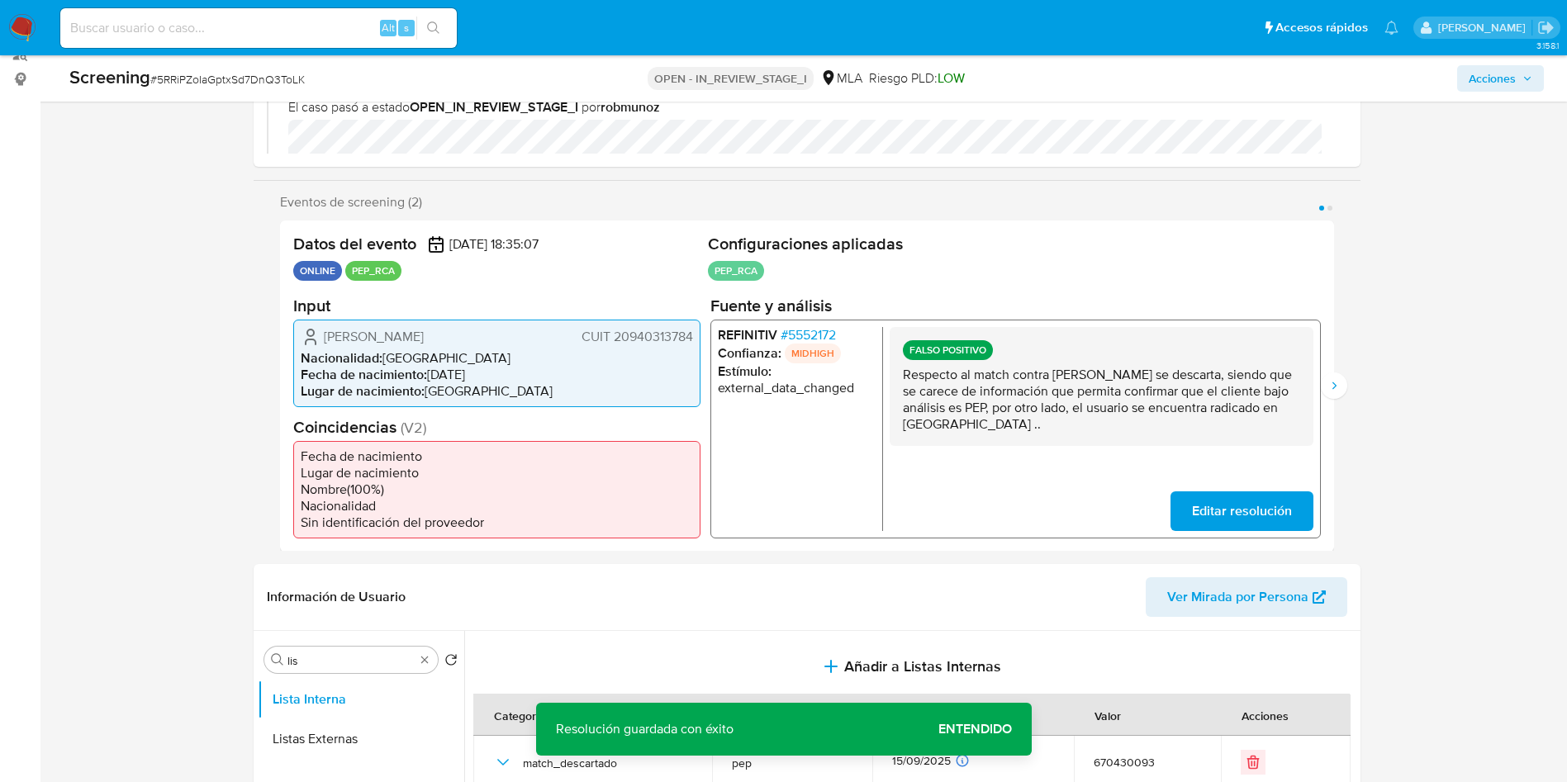
scroll to position [0, 0]
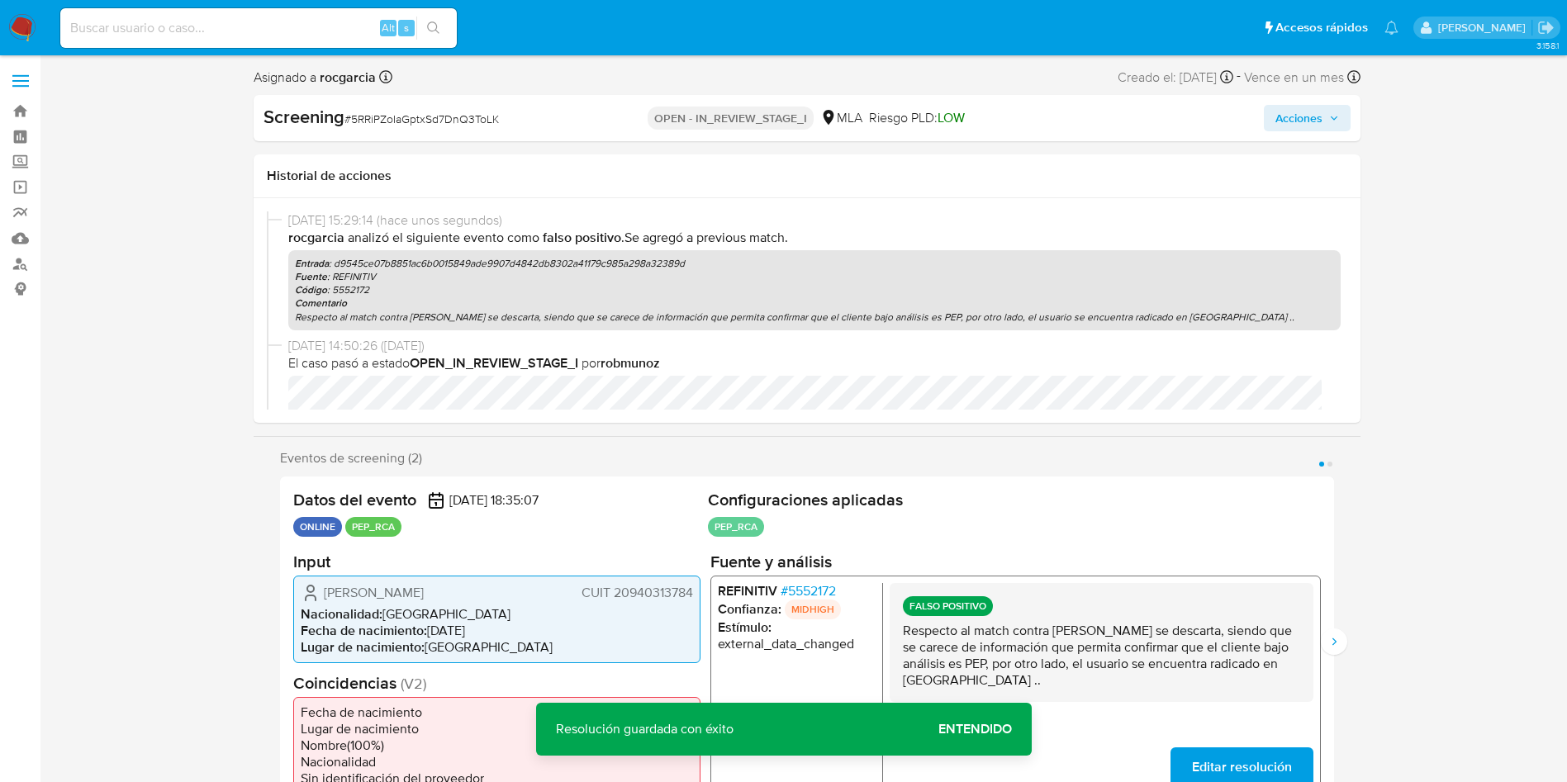
click at [1277, 114] on span "Acciones" at bounding box center [1298, 118] width 47 height 26
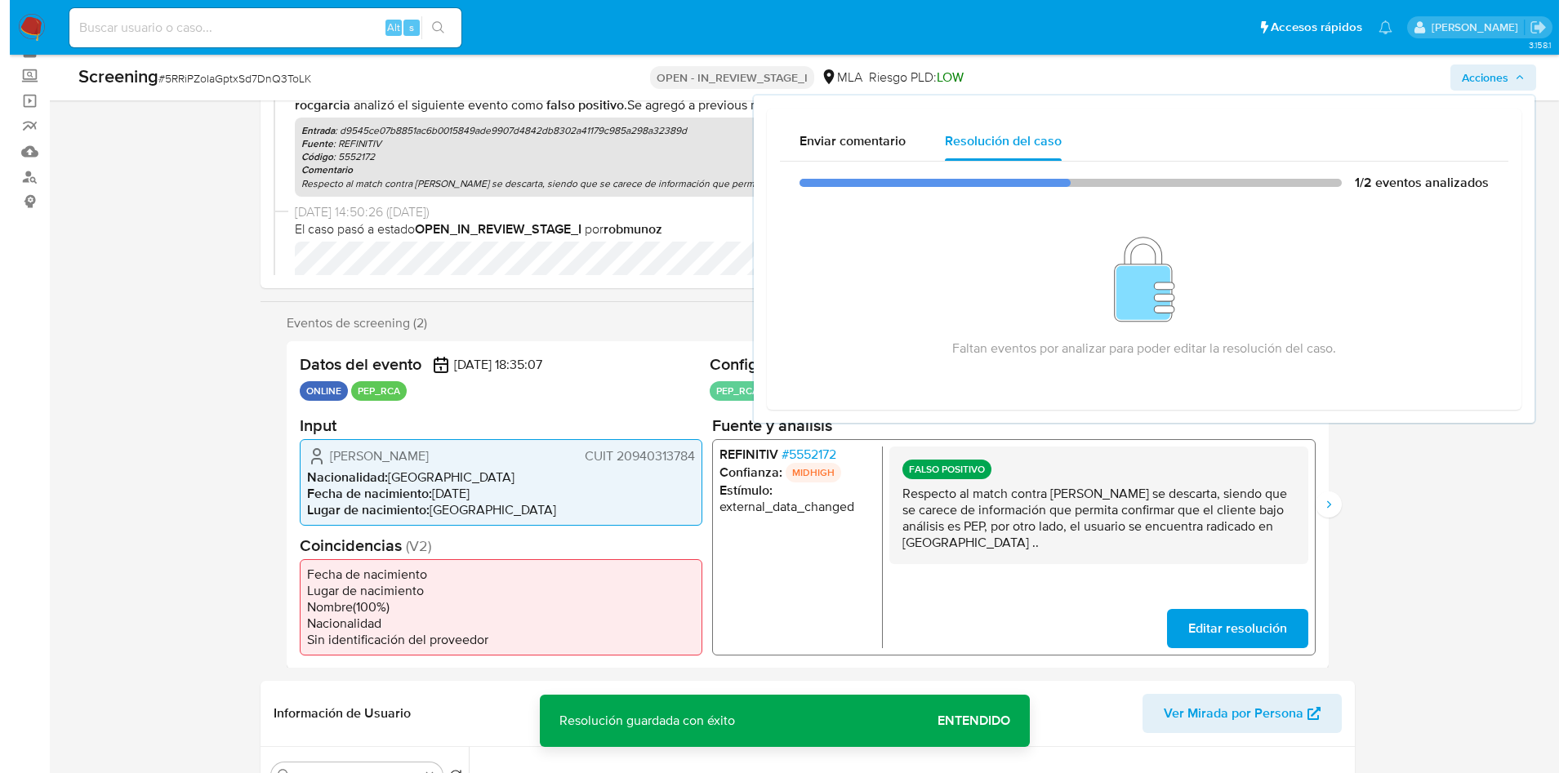
scroll to position [123, 0]
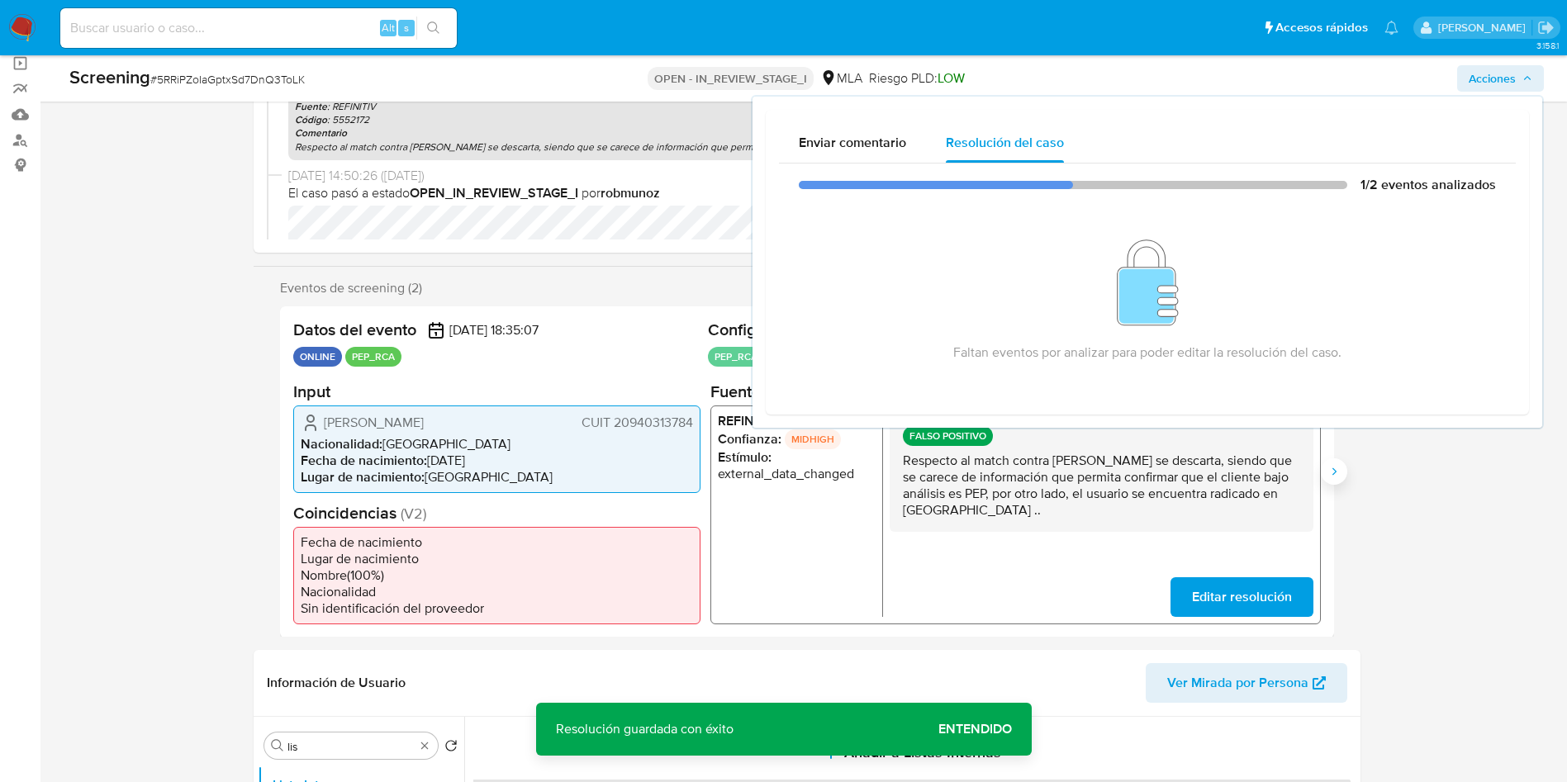
click at [1336, 468] on icon "Siguiente" at bounding box center [1333, 471] width 13 height 13
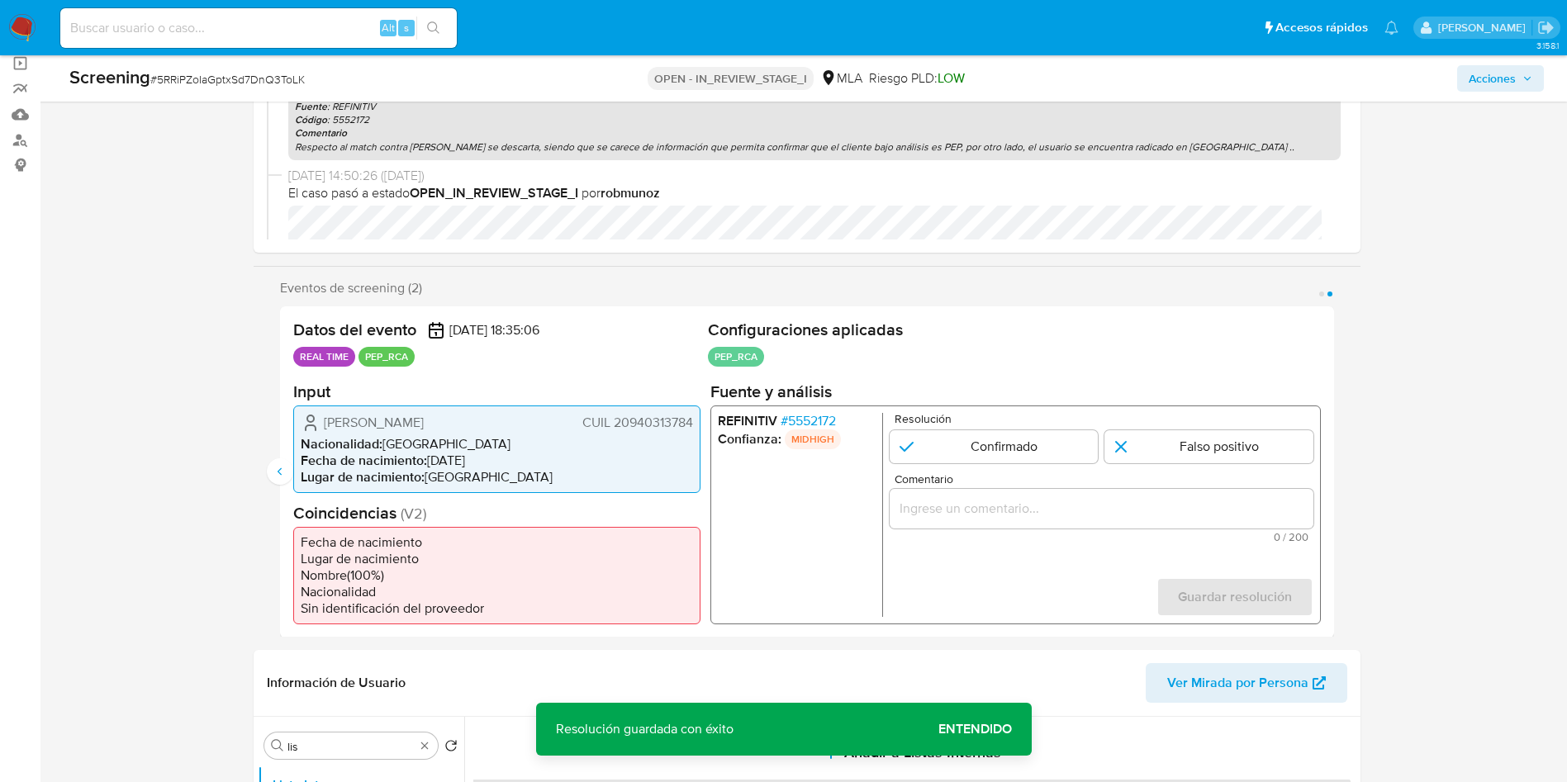
click at [831, 417] on span "# 5552172" at bounding box center [807, 420] width 55 height 17
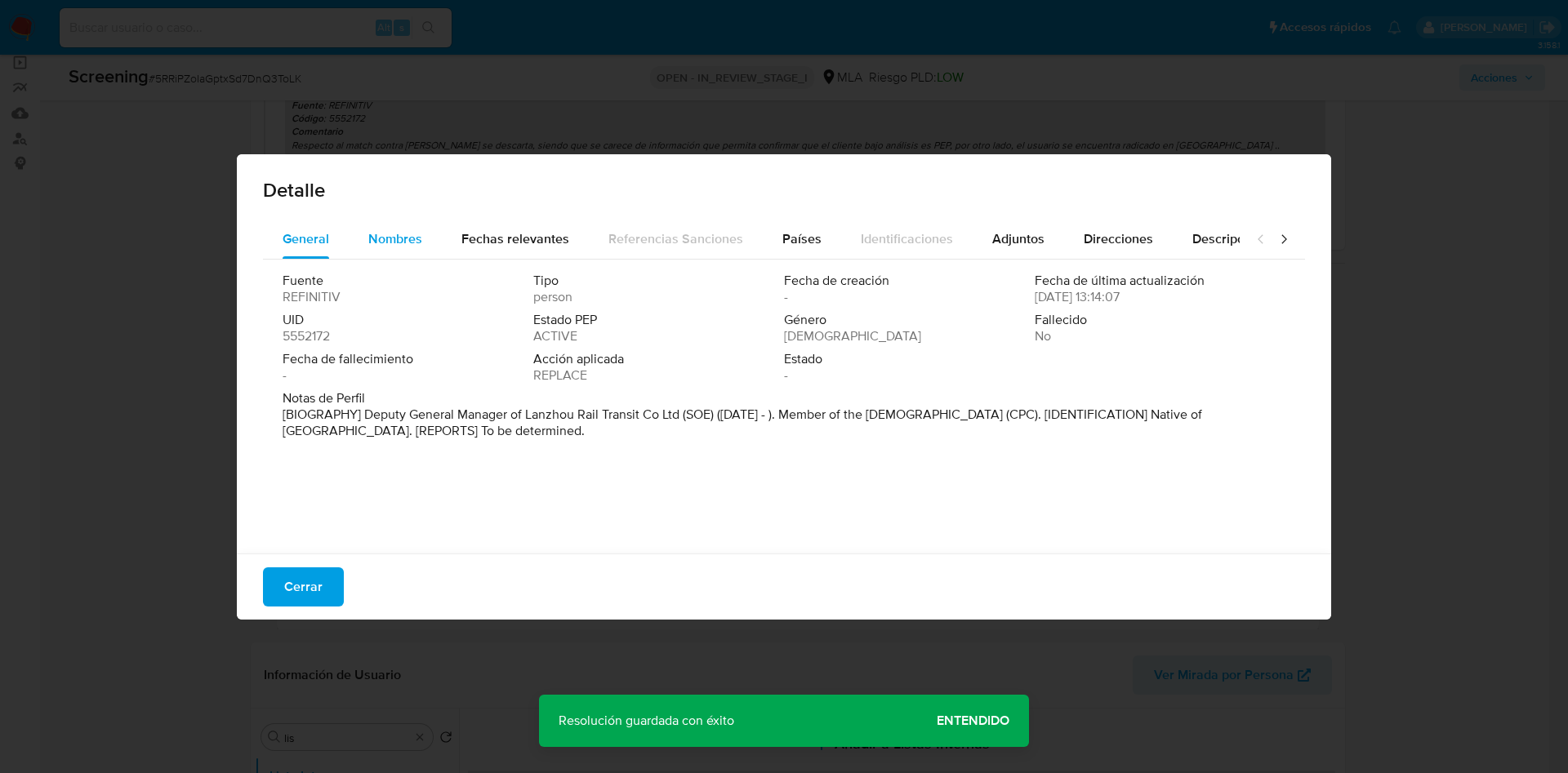
click at [430, 245] on button "Nombres" at bounding box center [395, 239] width 93 height 40
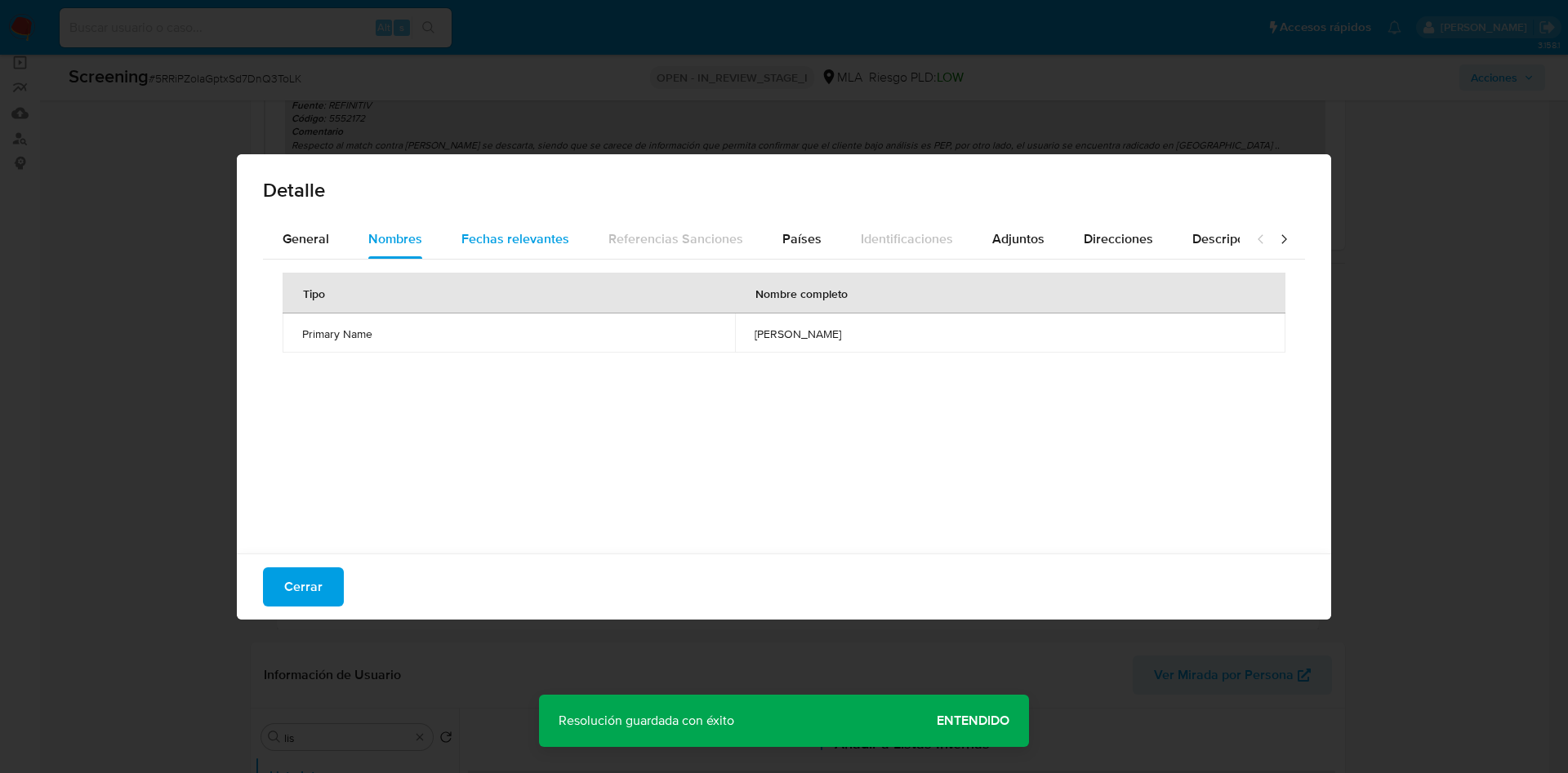
click at [516, 247] on div "Fechas relevantes" at bounding box center [515, 239] width 108 height 40
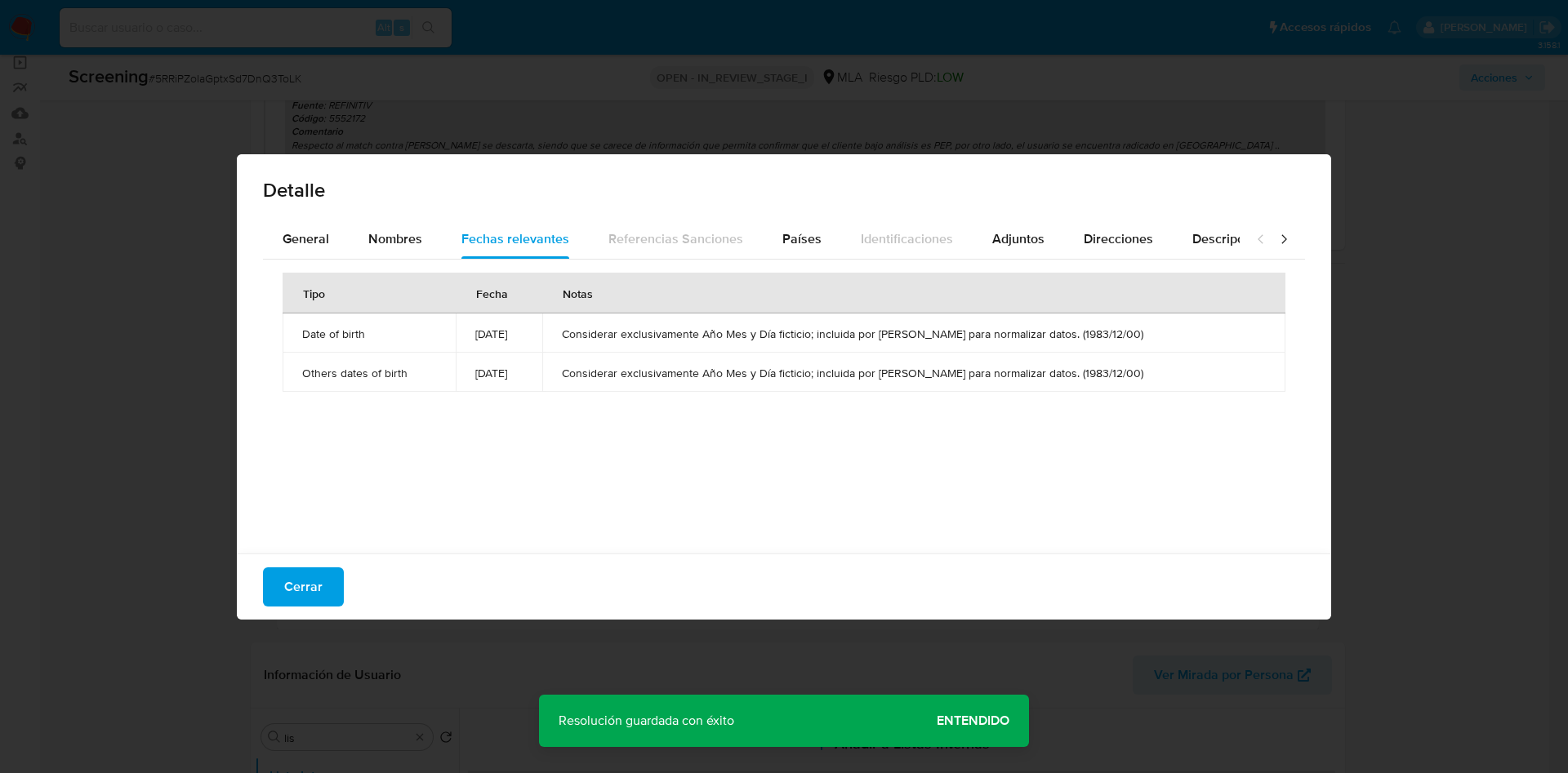
click at [784, 263] on div "Tipo Fecha Notas Date of birth 1983-12-01 Considerar exclusivamente Año Mes y D…" at bounding box center [784, 402] width 1042 height 286
click at [793, 248] on div "Países" at bounding box center [802, 239] width 40 height 40
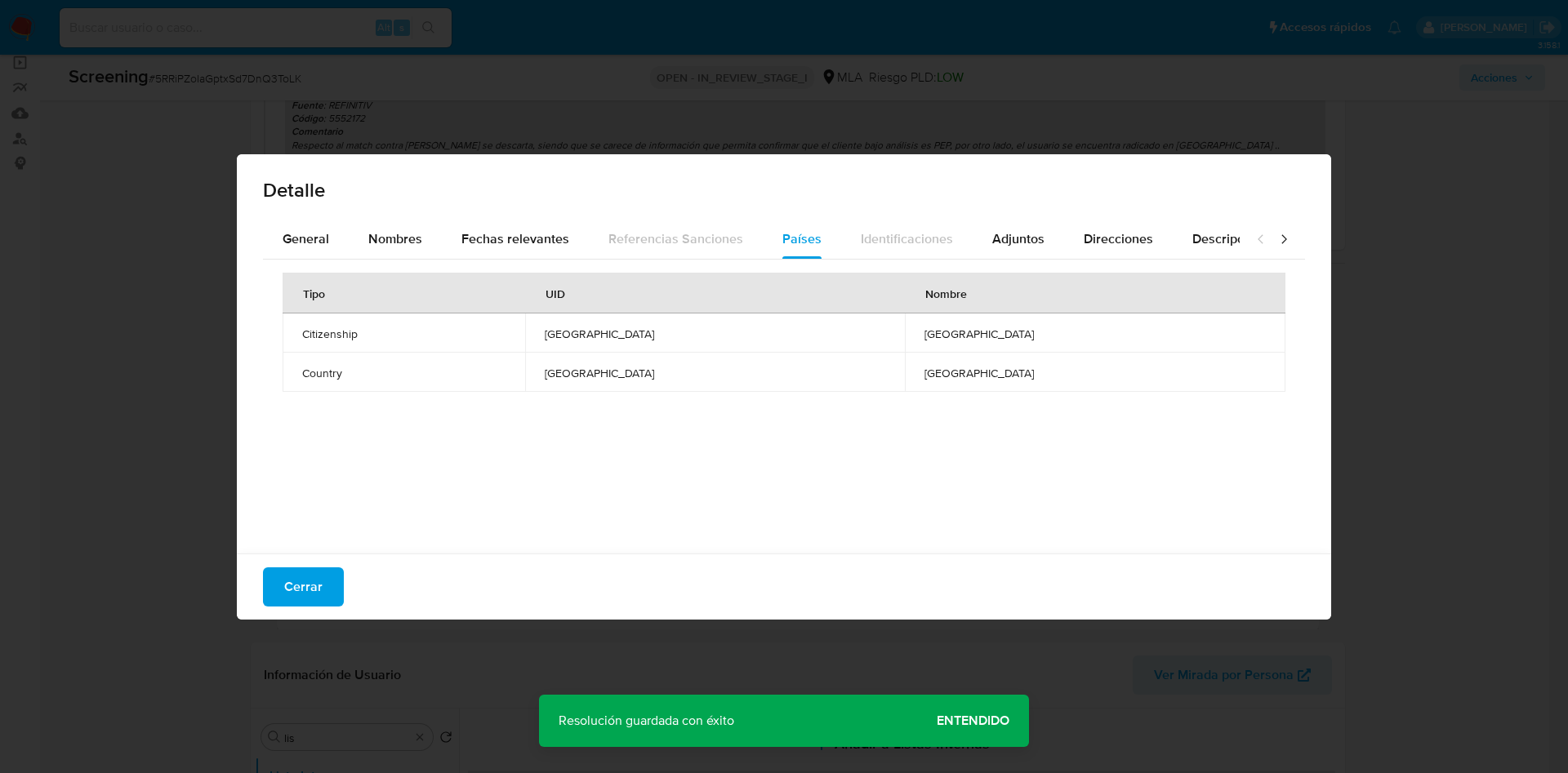
click at [1014, 260] on div "Tipo UID Nombre Citizenship CHINA CHINA Country CHINA CHINA" at bounding box center [784, 402] width 1042 height 286
drag, startPoint x: 1025, startPoint y: 233, endPoint x: 1097, endPoint y: 248, distance: 73.5
click at [1029, 235] on span "Adjuntos" at bounding box center [1018, 238] width 52 height 19
click at [1139, 254] on div "Direcciones" at bounding box center [1118, 239] width 69 height 40
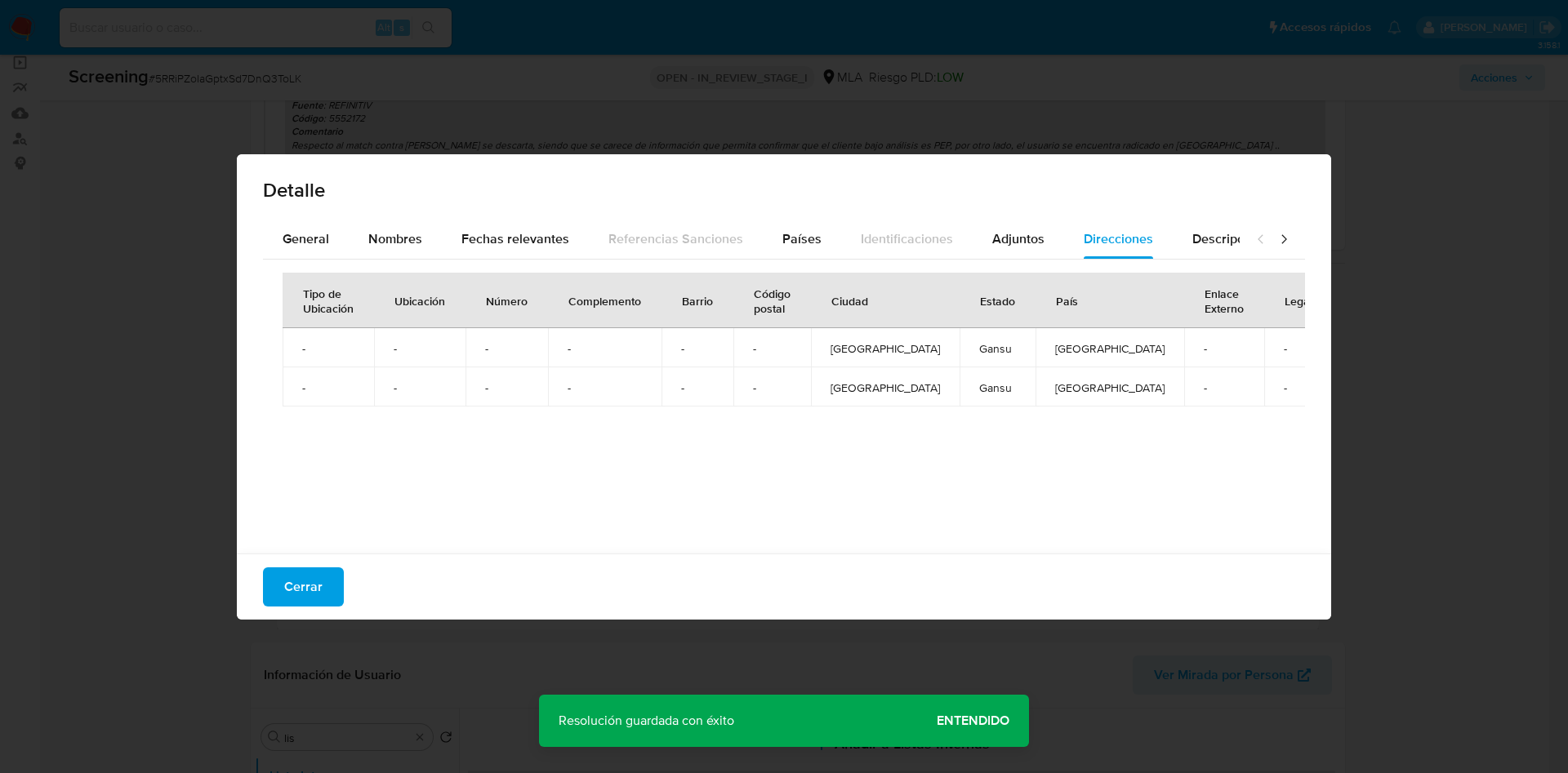
click at [1240, 245] on div at bounding box center [1272, 239] width 65 height 40
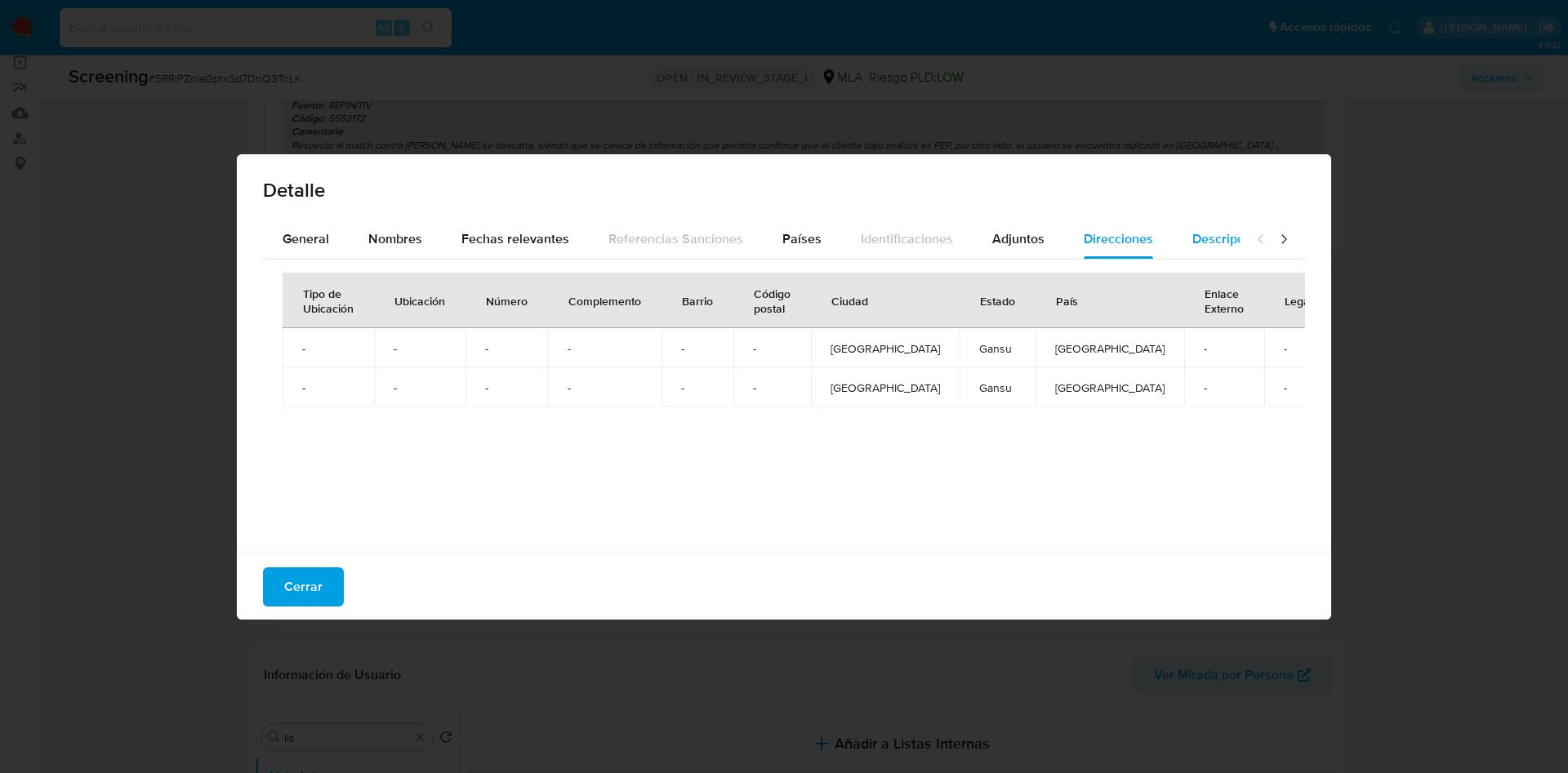
click at [1192, 243] on span "Descripciones" at bounding box center [1234, 238] width 83 height 19
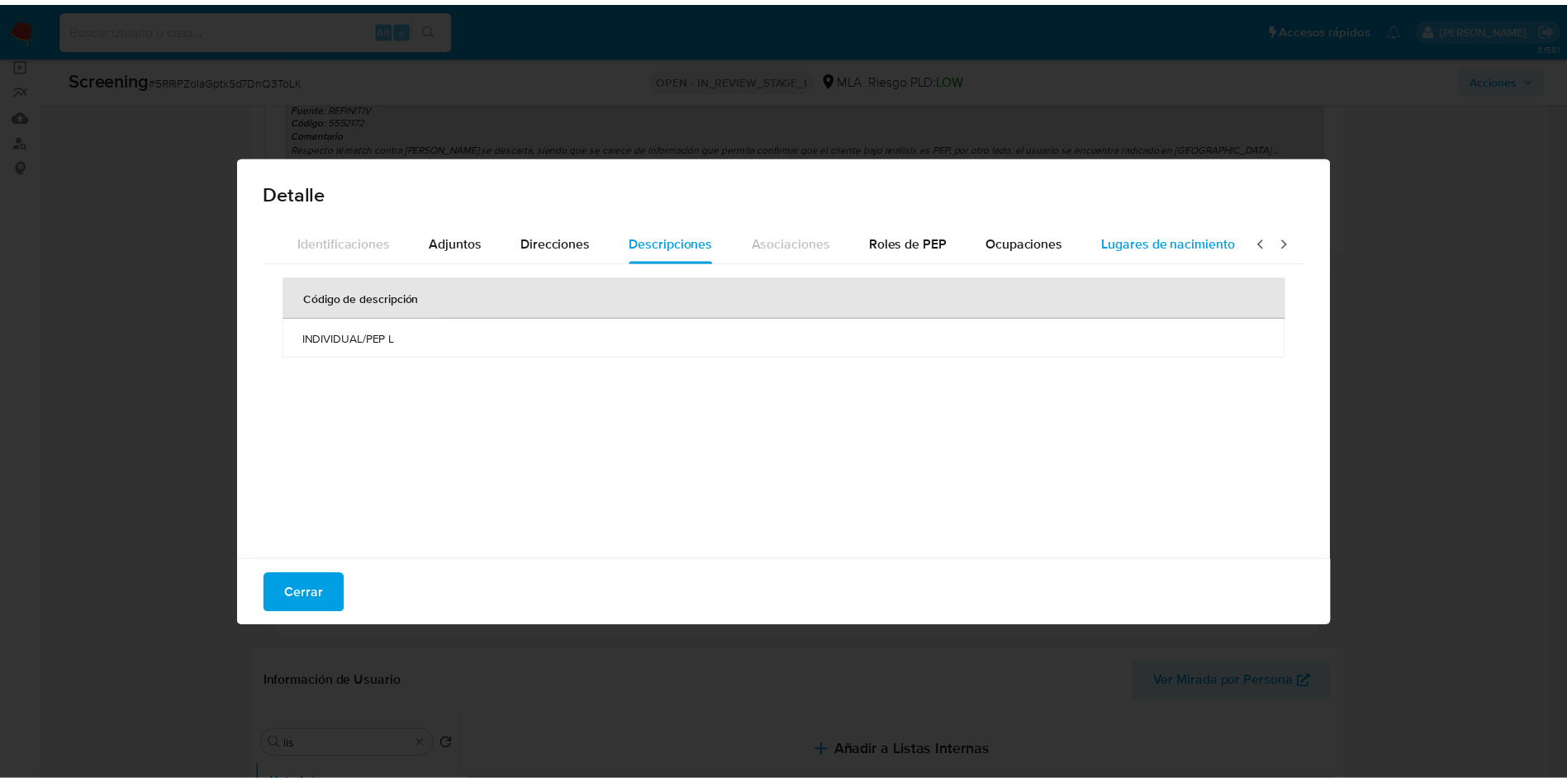
scroll to position [0, 591]
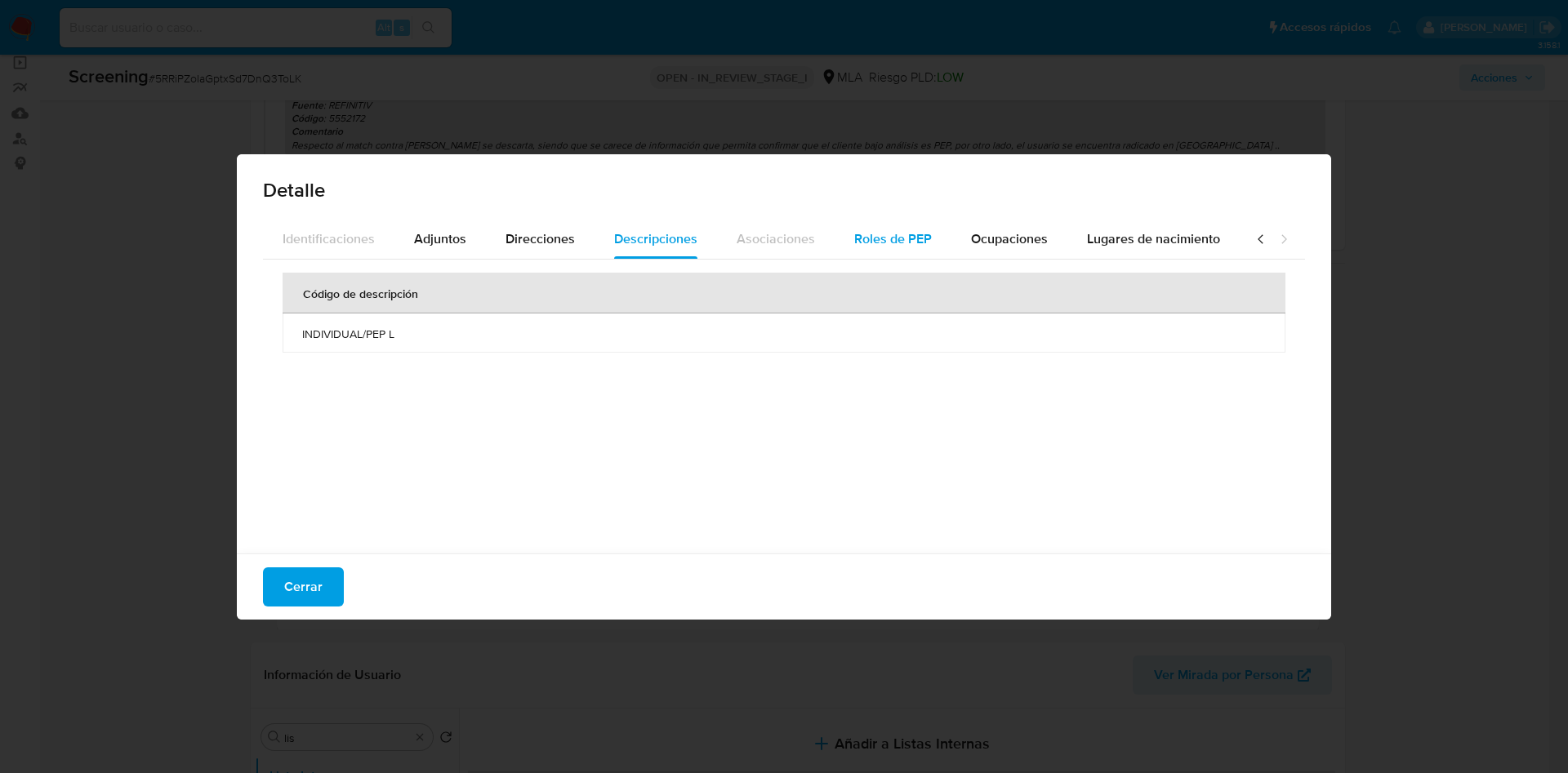
click at [834, 251] on button "Roles de PEP" at bounding box center [893, 239] width 117 height 40
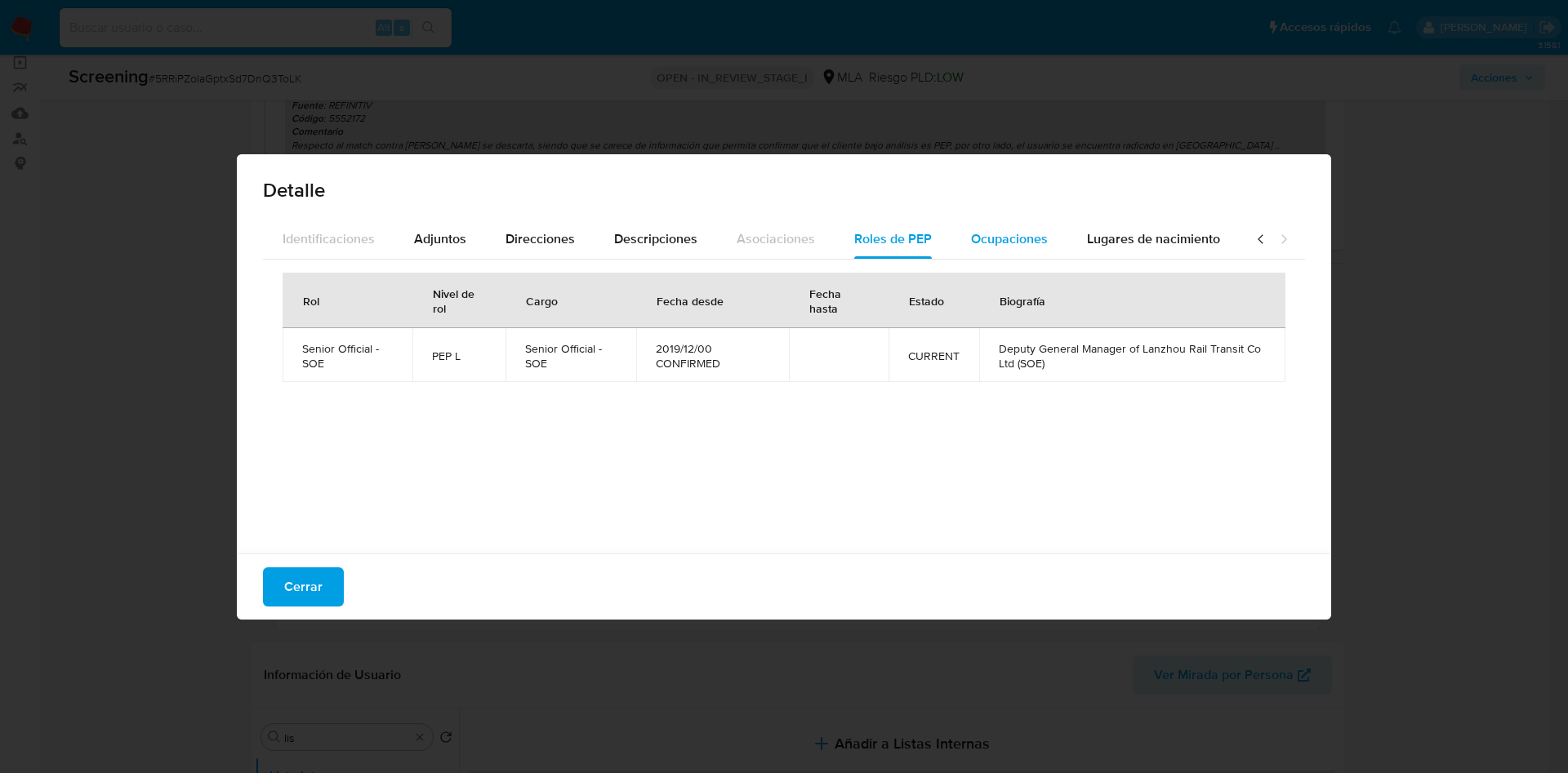
click at [1007, 250] on div "Ocupaciones" at bounding box center [1009, 239] width 77 height 40
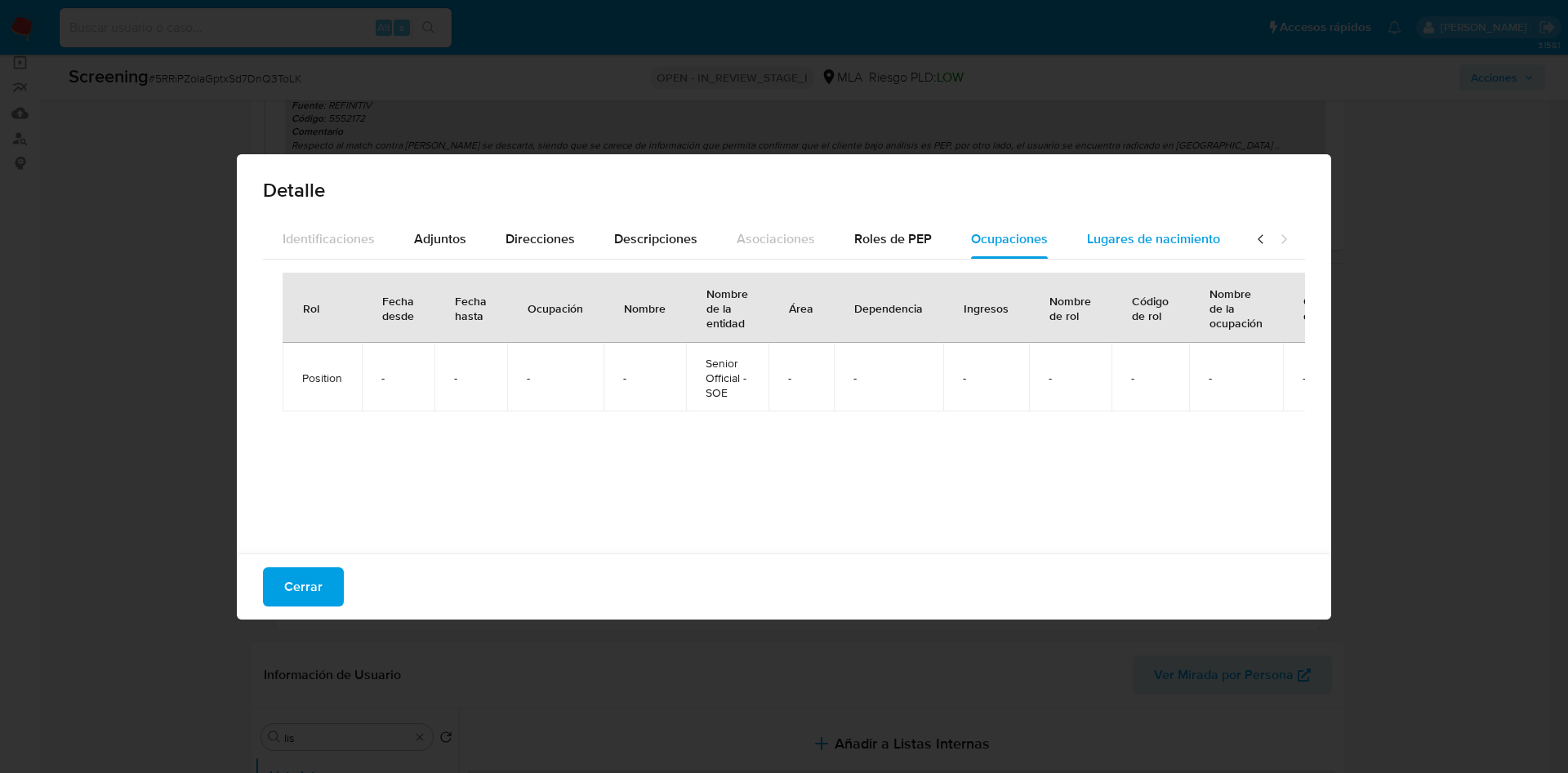
click at [1095, 245] on span "Lugares de nacimiento" at bounding box center [1153, 238] width 133 height 19
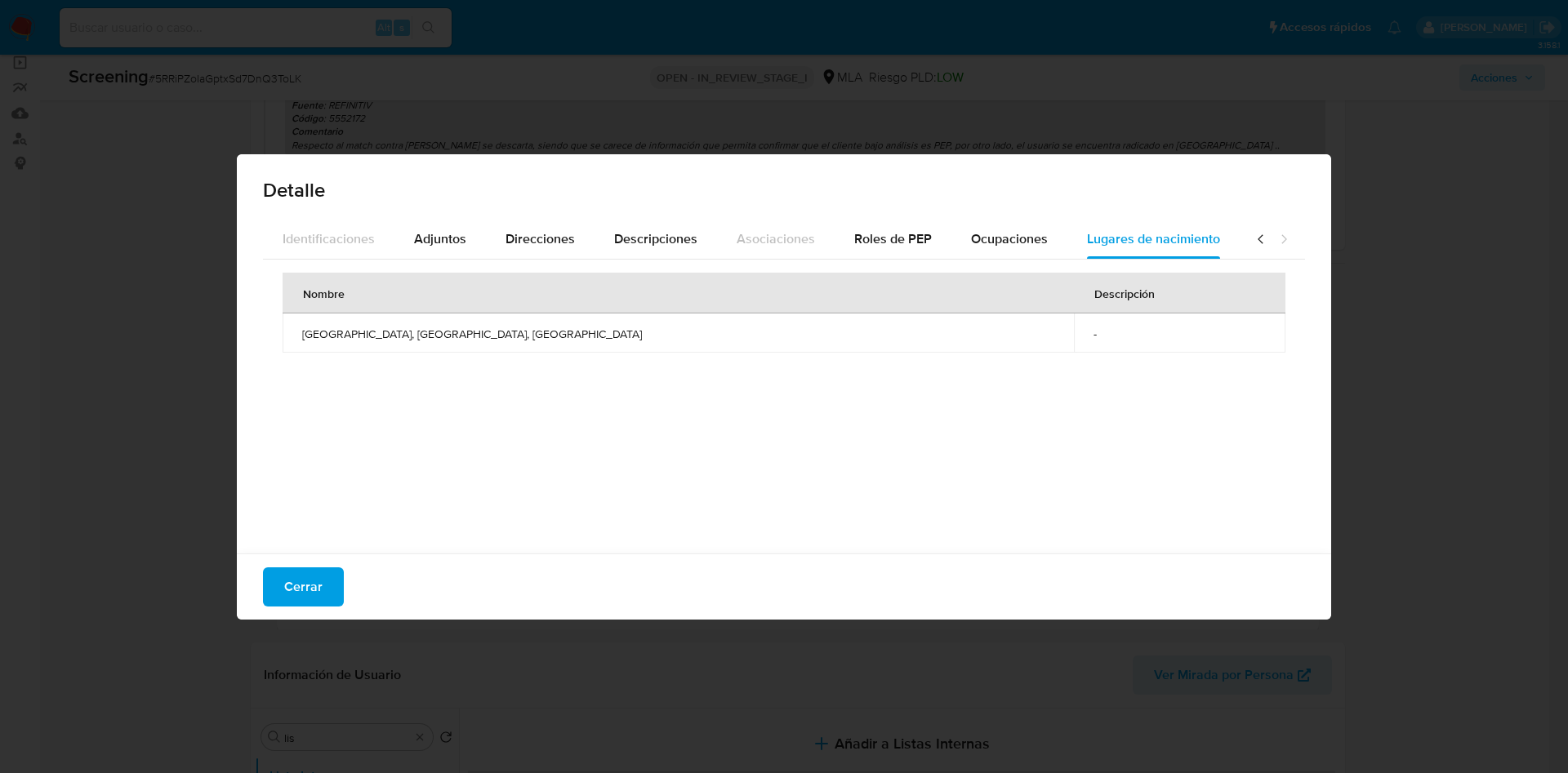
click at [1488, 249] on div "Detalle General Nombres Fechas relevantes Referencias Sanciones Países Identifi…" at bounding box center [784, 386] width 1568 height 773
click at [339, 593] on button "Cerrar" at bounding box center [304, 587] width 81 height 40
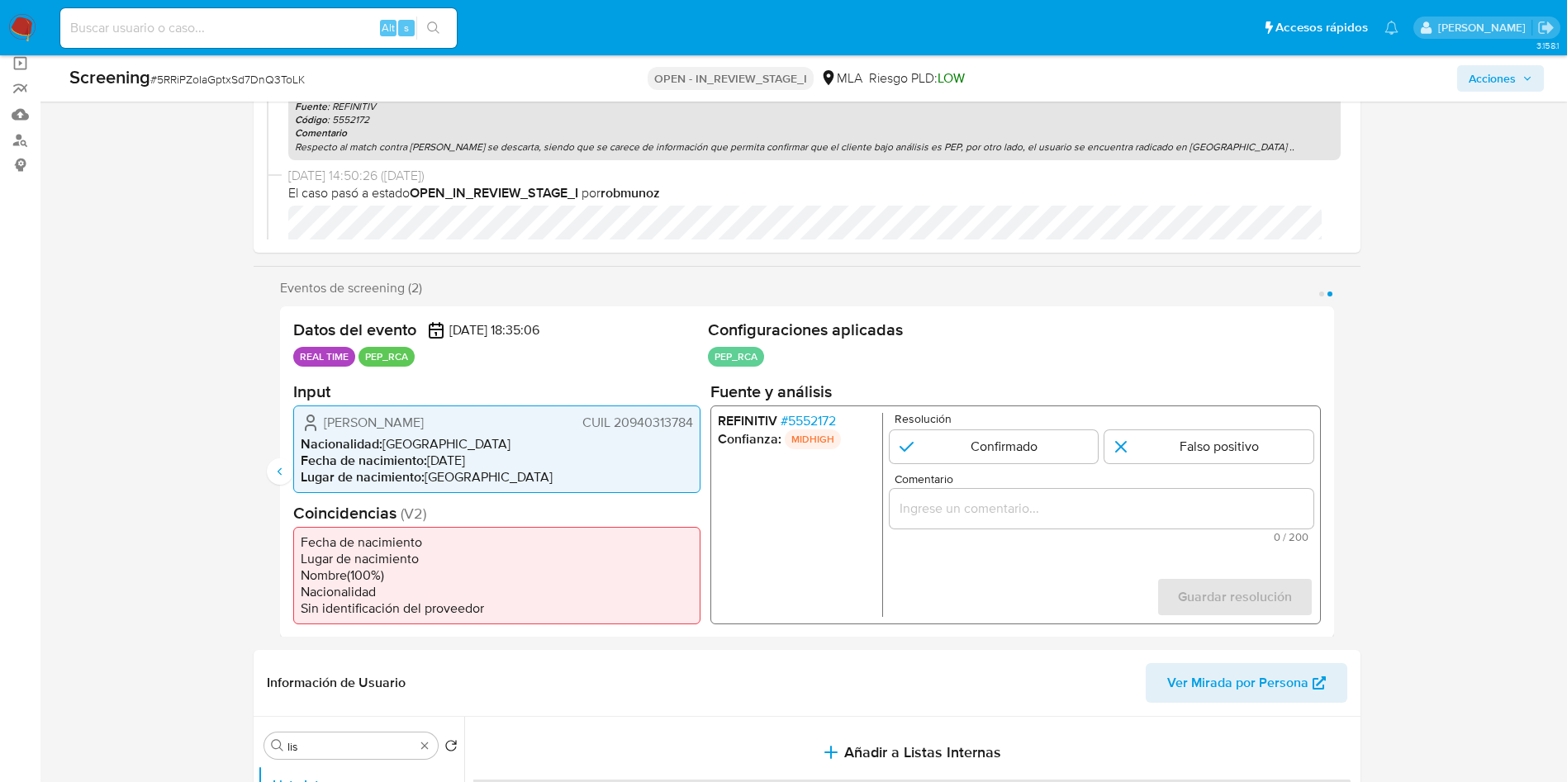
click at [1012, 505] on input "Comentario" at bounding box center [1101, 507] width 424 height 21
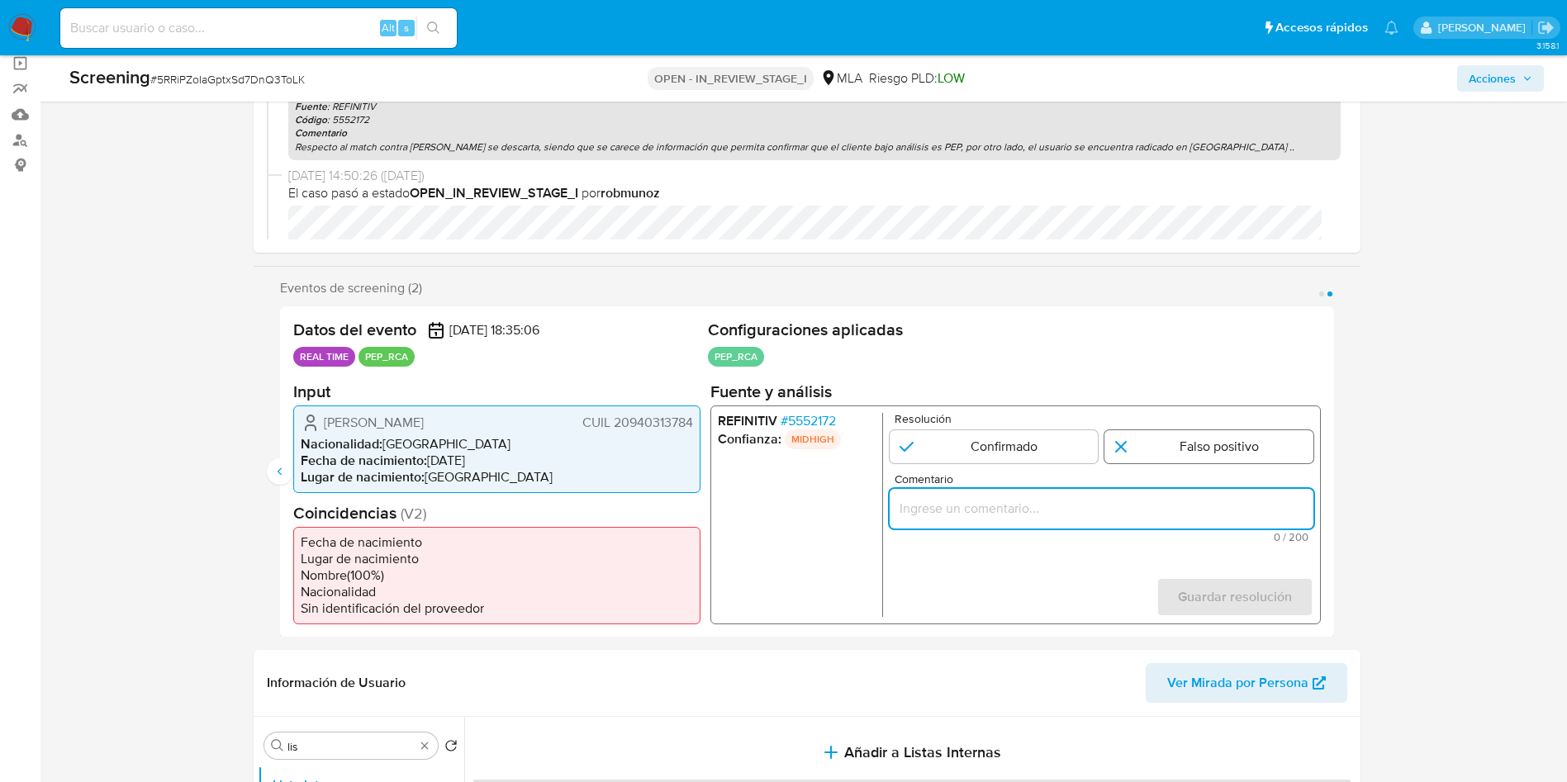
drag, startPoint x: 1182, startPoint y: 433, endPoint x: 1172, endPoint y: 452, distance: 21.4
click at [1182, 435] on input "2 de 2" at bounding box center [1208, 445] width 209 height 33
radio input "true"
click at [1141, 505] on input "Comentario" at bounding box center [1101, 507] width 424 height 21
paste input "Respecto al match contra PEP se descarta, siendo que se carece de información q…"
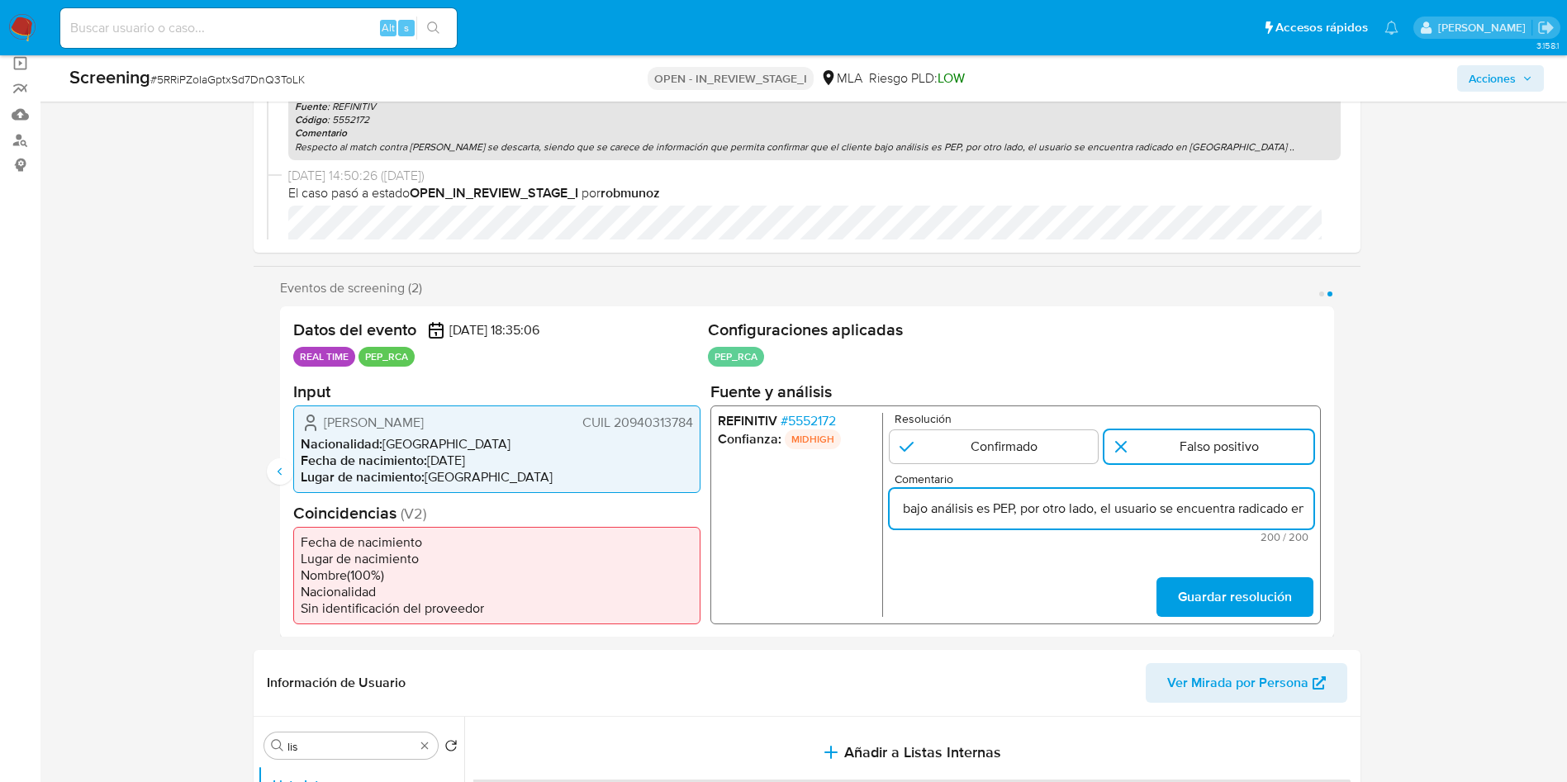
scroll to position [0, 753]
type input "Respecto al match contra PEP se descarta, siendo que se carece de información q…"
click at [1198, 596] on span "Guardar resolución" at bounding box center [1234, 596] width 114 height 36
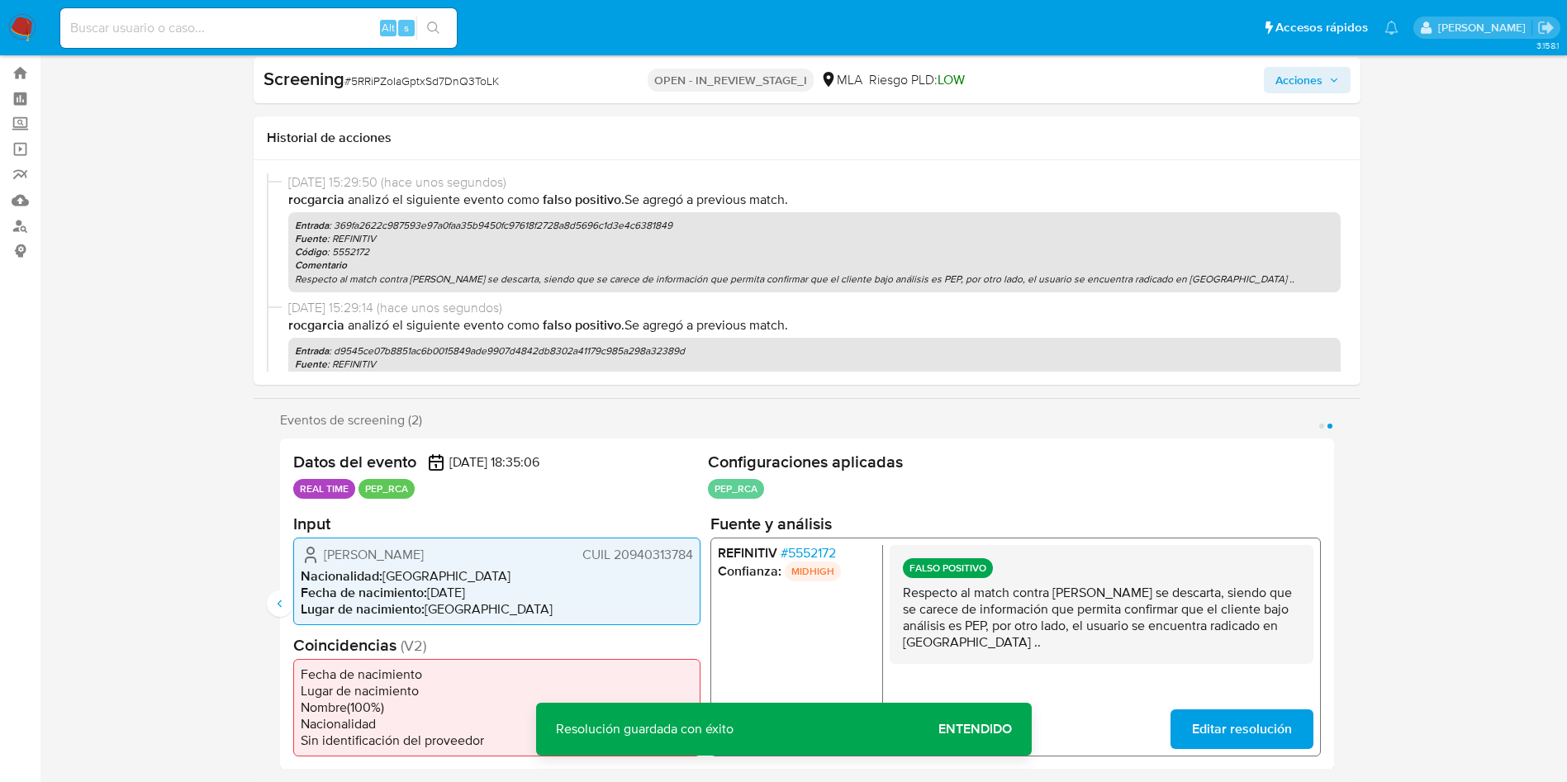
scroll to position [0, 0]
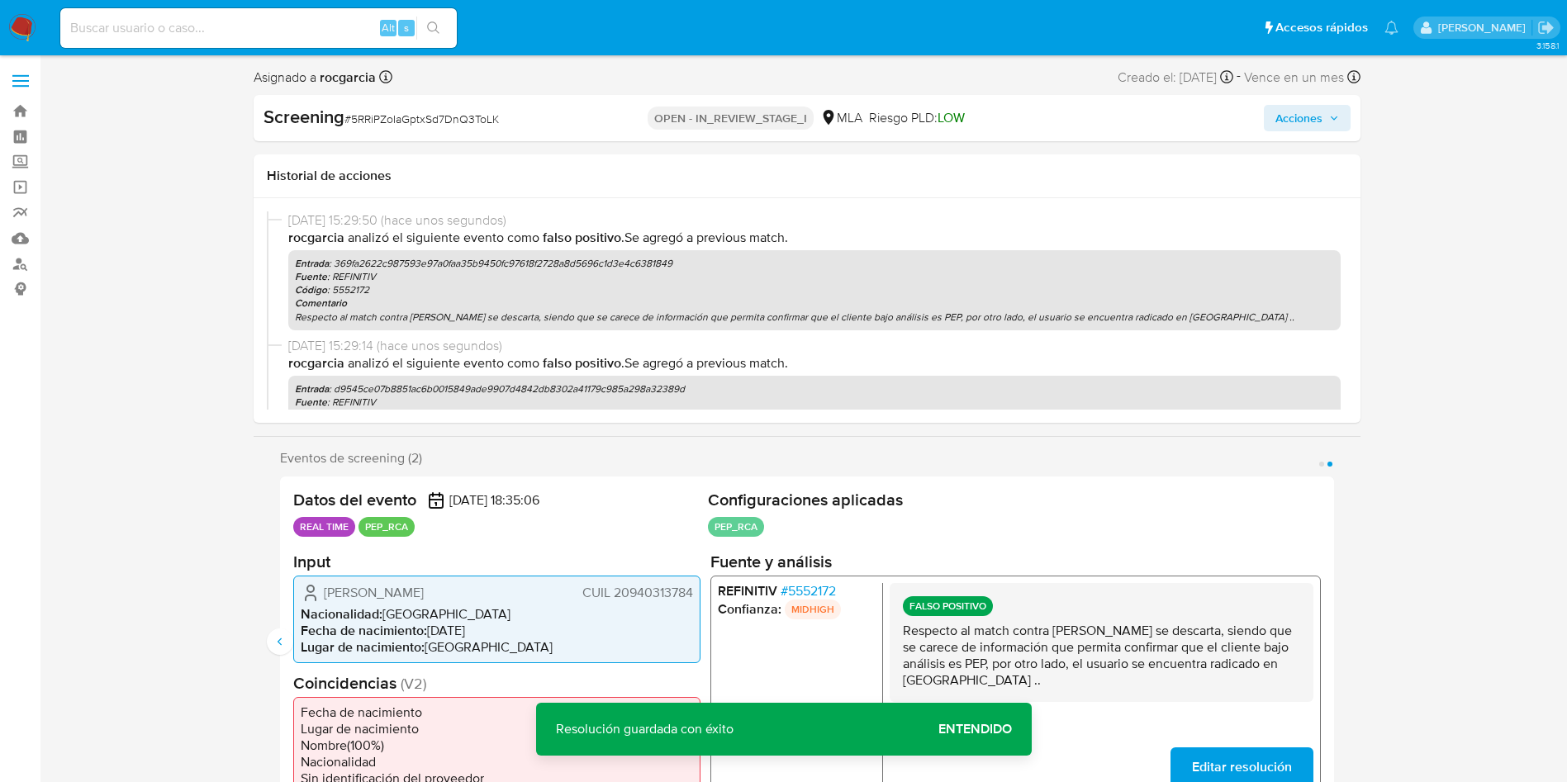
click at [1306, 119] on span "Acciones" at bounding box center [1298, 118] width 47 height 26
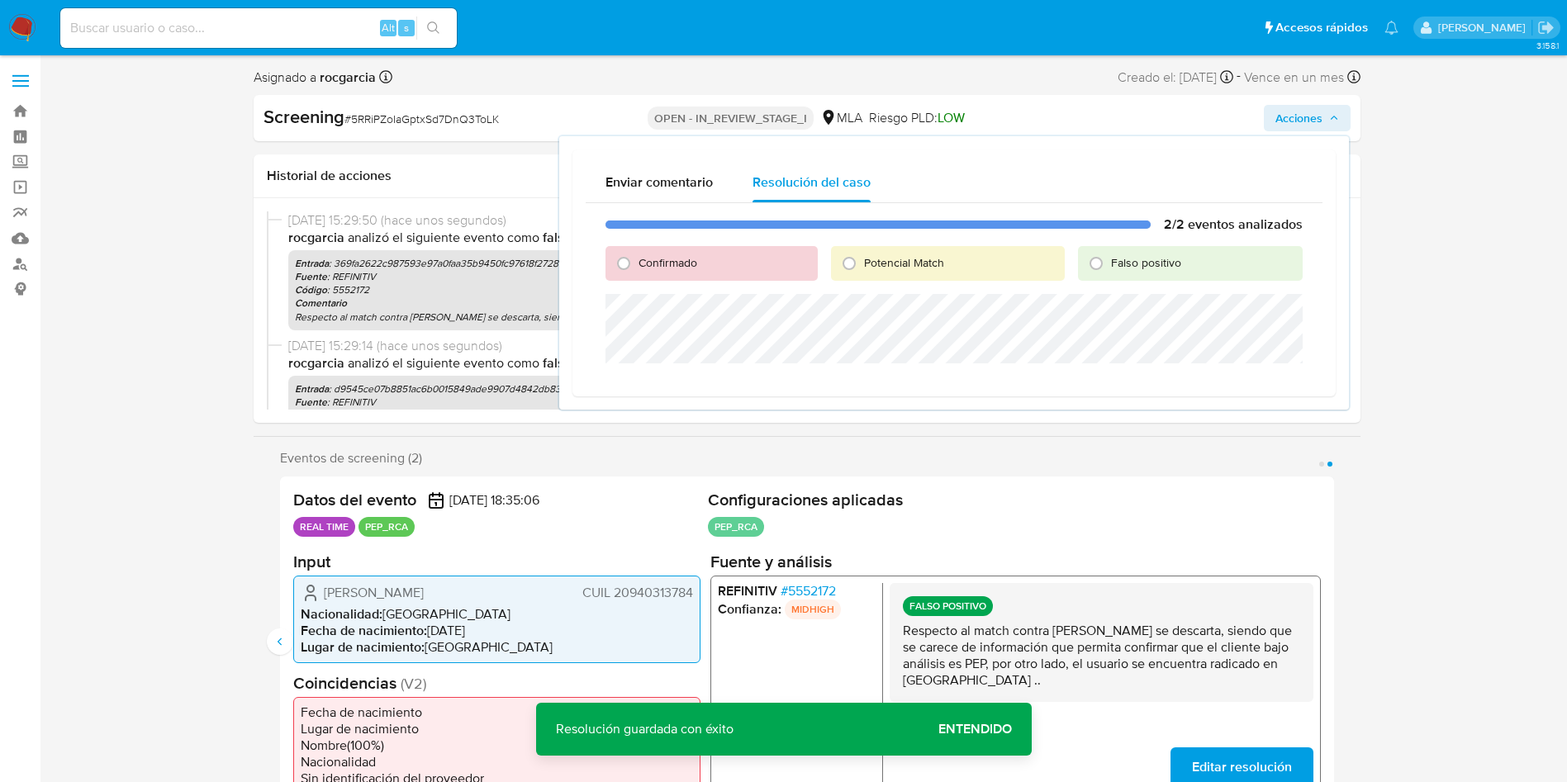
click at [1123, 265] on span "Falso positivo" at bounding box center [1146, 262] width 70 height 17
click at [1109, 265] on input "Falso positivo" at bounding box center [1096, 263] width 26 height 26
radio input "true"
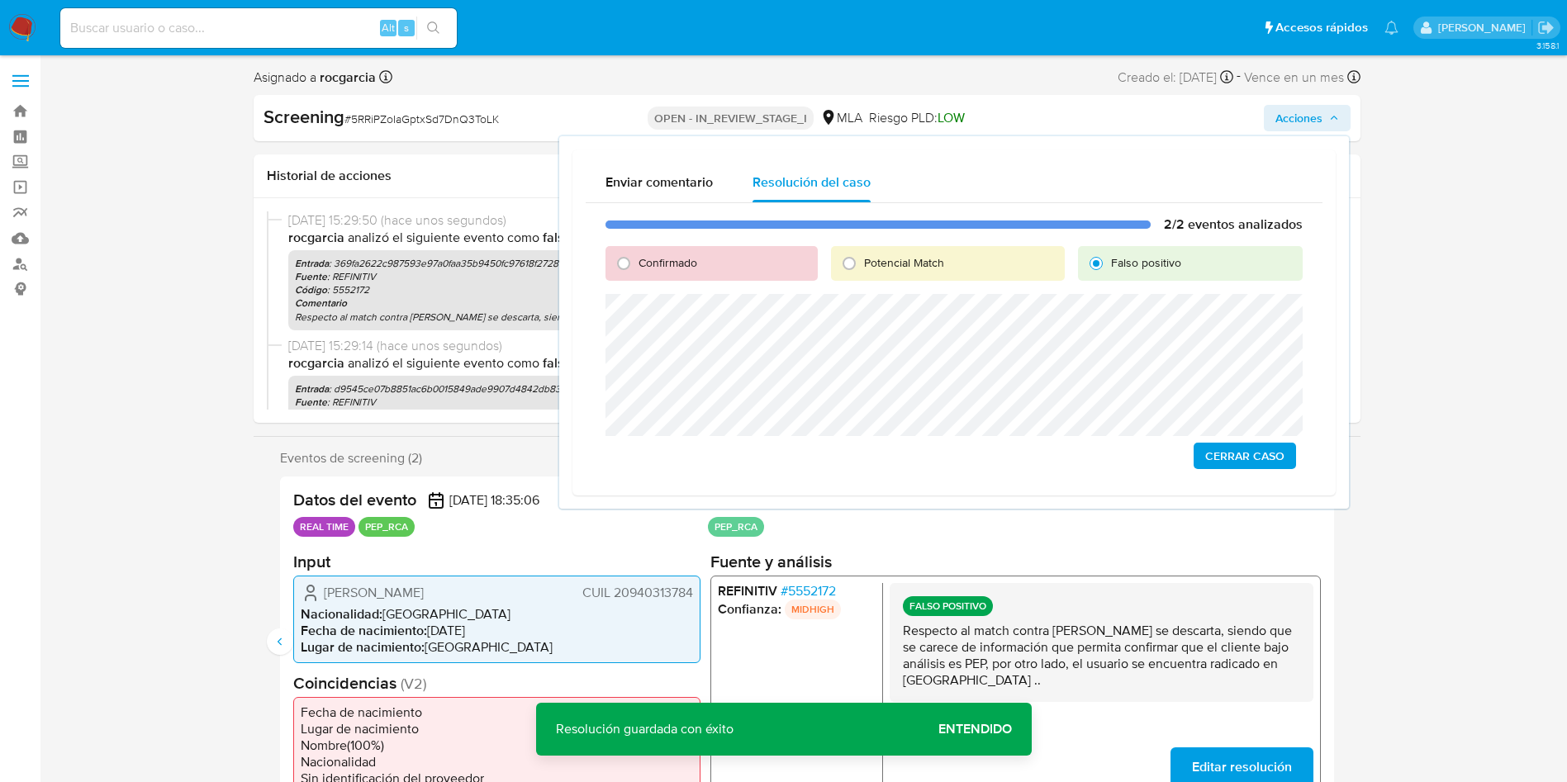
click at [1235, 460] on span "Cerrar Caso" at bounding box center [1244, 455] width 79 height 23
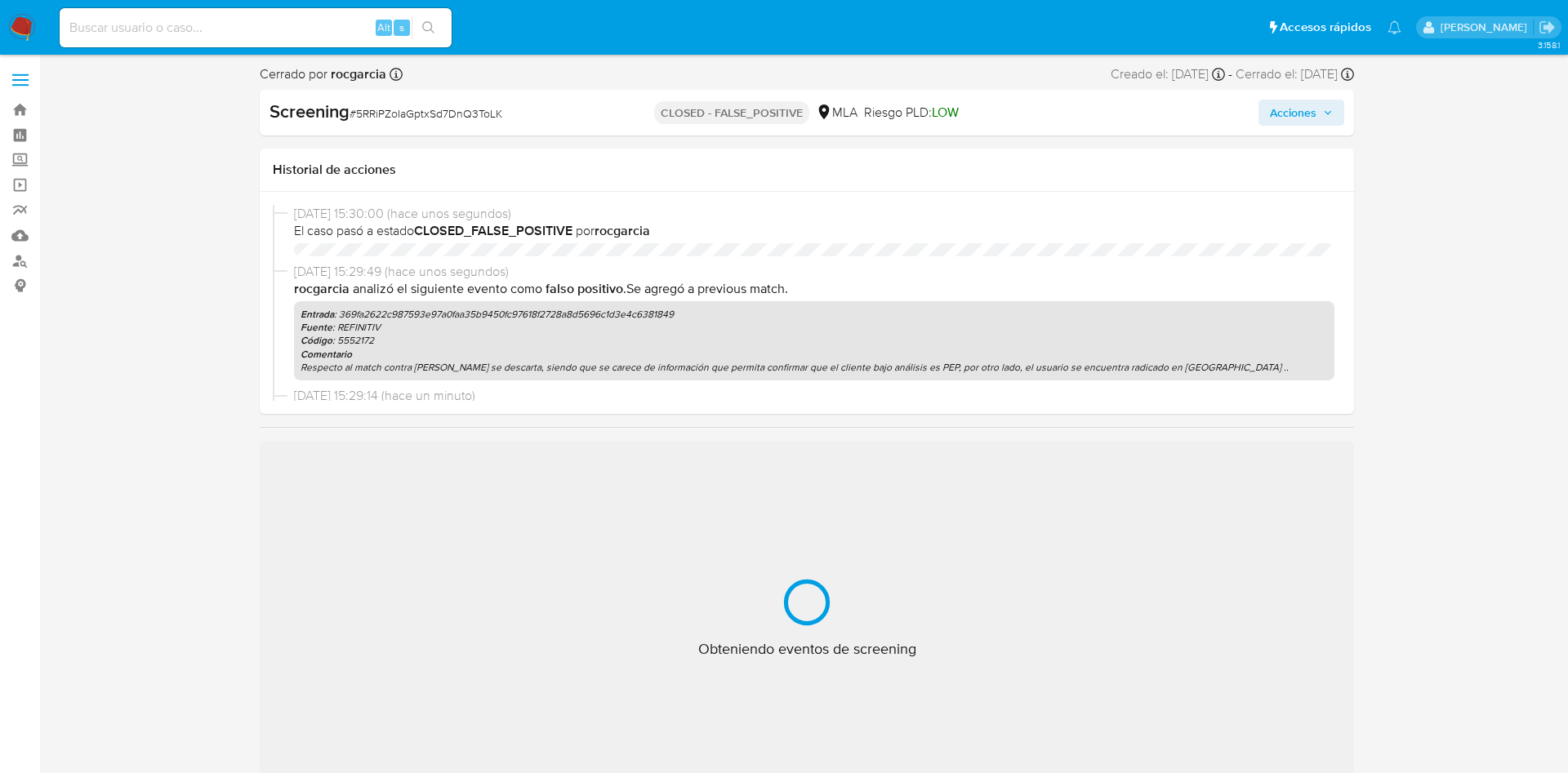
select select "10"
